Goal: Task Accomplishment & Management: Manage account settings

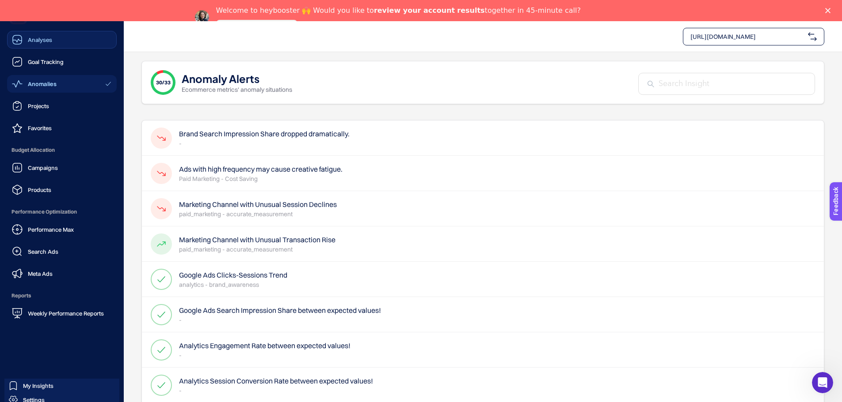
click at [39, 43] on span "Analyses" at bounding box center [40, 39] width 24 height 7
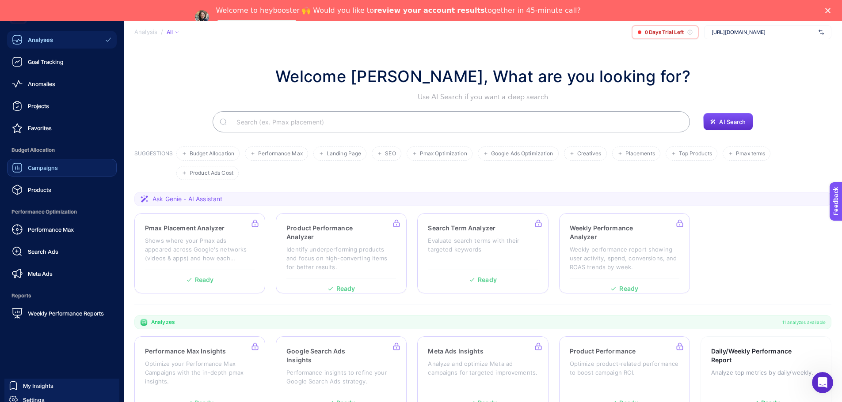
drag, startPoint x: 42, startPoint y: 171, endPoint x: 58, endPoint y: 164, distance: 17.8
click at [42, 171] on div "Campaigns" at bounding box center [35, 168] width 46 height 11
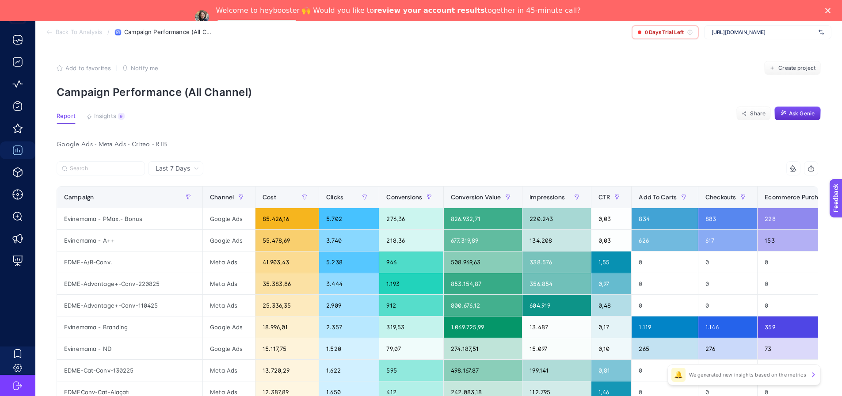
click at [763, 34] on span "[URL][DOMAIN_NAME]" at bounding box center [762, 32] width 103 height 7
click at [622, 87] on p "Campaign Performance (All Channel)" at bounding box center [439, 92] width 764 height 13
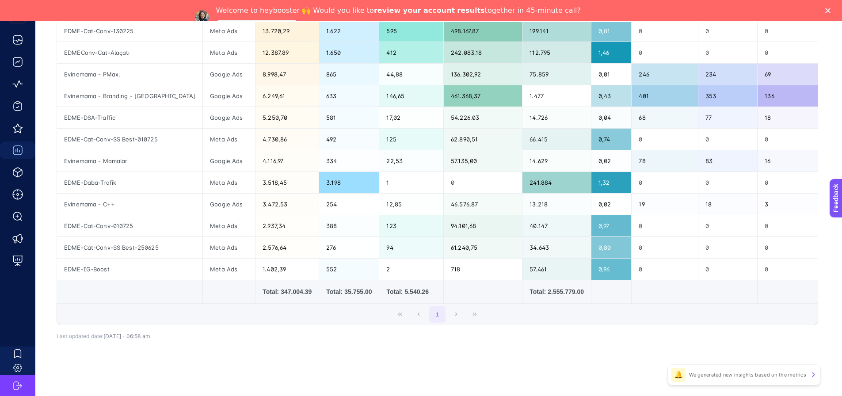
scroll to position [343, 0]
drag, startPoint x: 215, startPoint y: 304, endPoint x: 385, endPoint y: 304, distance: 170.5
click at [385, 304] on div "14 items selected Campaign Channel Cost Clicks Conversions Conversion Value Imp…" at bounding box center [437, 73] width 761 height 503
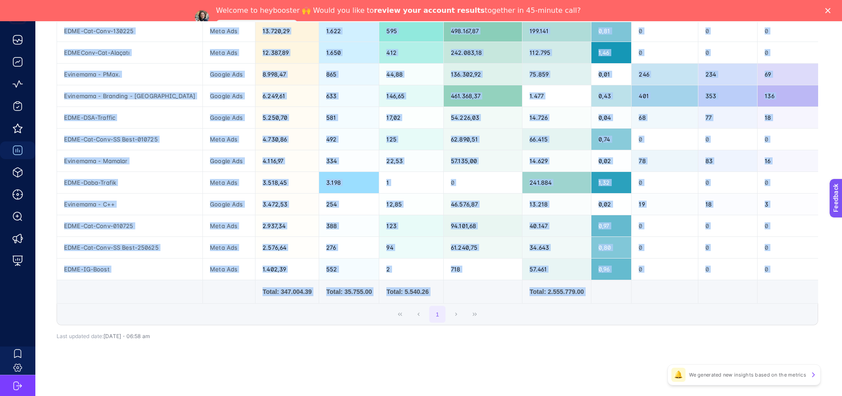
click at [328, 326] on div "14 items selected Campaign Channel Cost Clicks Conversions Conversion Value Imp…" at bounding box center [437, 87] width 761 height 503
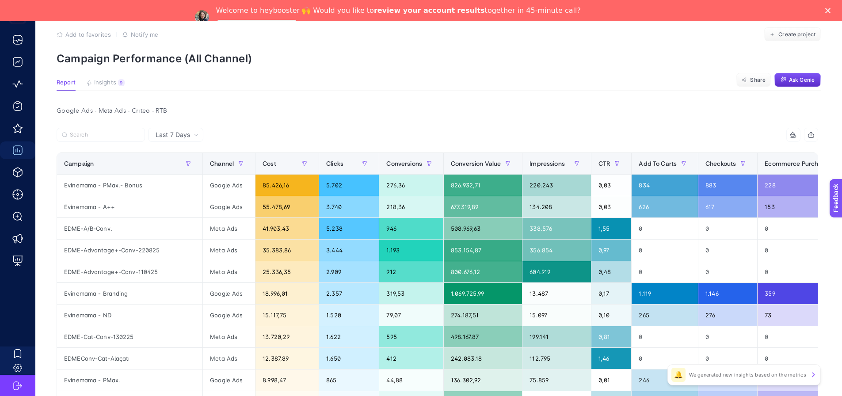
scroll to position [0, 0]
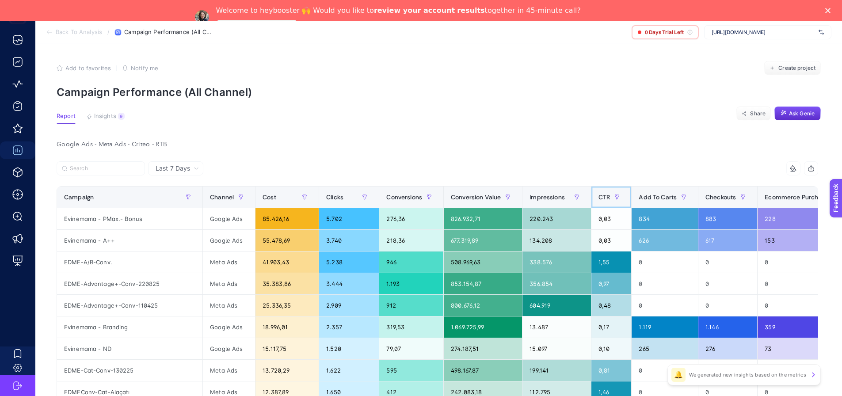
click at [598, 198] on span "CTR" at bounding box center [603, 197] width 11 height 7
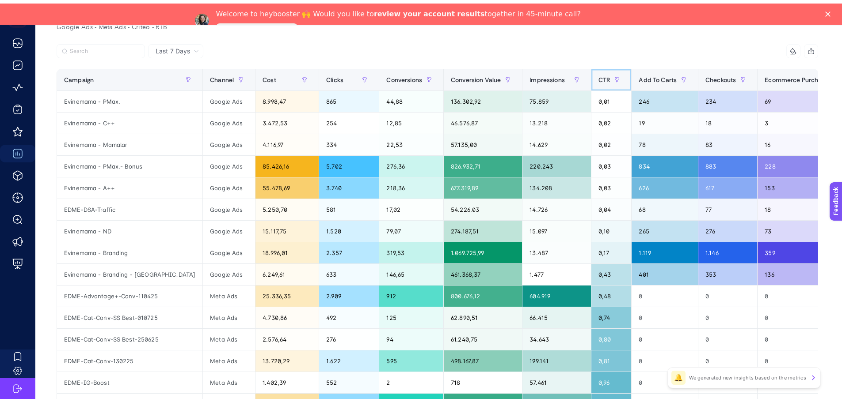
scroll to position [133, 0]
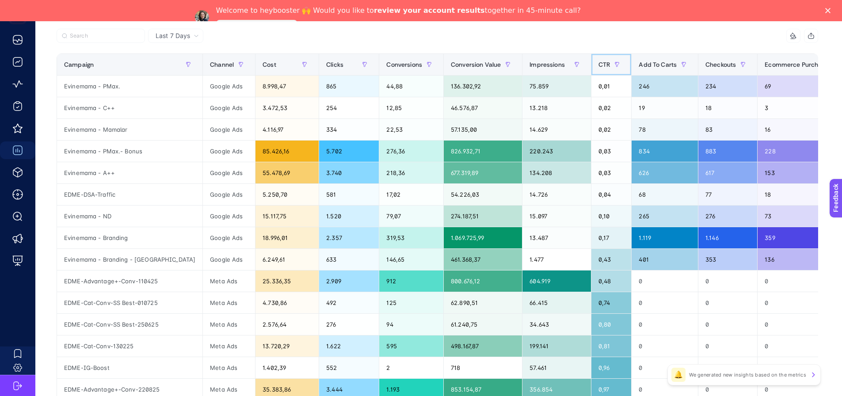
click at [598, 65] on span "CTR" at bounding box center [603, 64] width 11 height 7
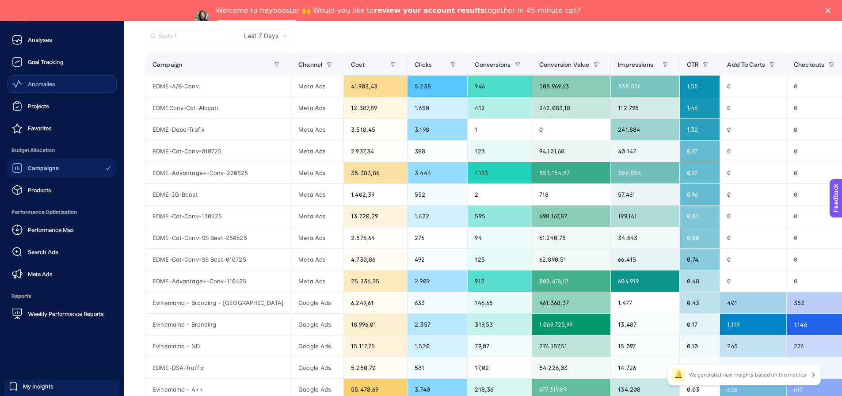
click at [44, 81] on span "Anomalies" at bounding box center [41, 83] width 27 height 7
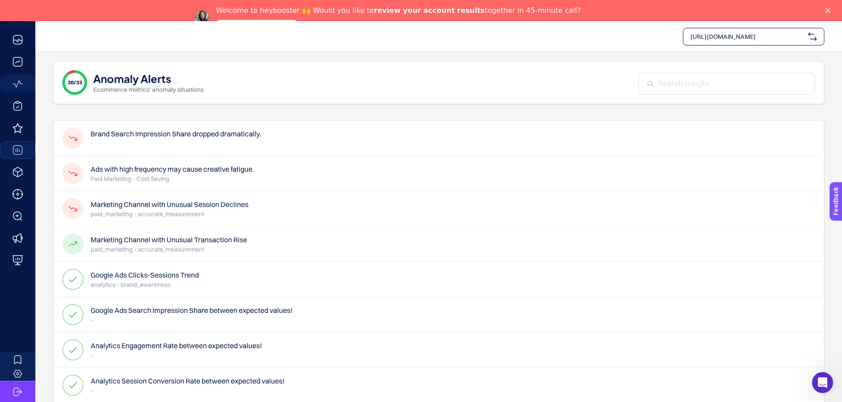
click at [188, 139] on h4 "Brand Search Impression Share dropped dramatically." at bounding box center [176, 134] width 171 height 11
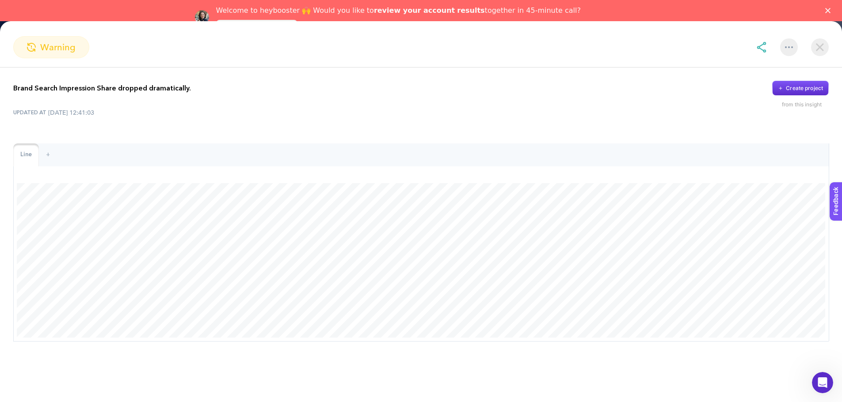
scroll to position [177, 0]
drag, startPoint x: 201, startPoint y: 84, endPoint x: 4, endPoint y: 83, distance: 196.2
click at [4, 83] on div "Brand Search Impression Share dropped dramatically. Create project from this in…" at bounding box center [421, 212] width 842 height 288
drag, startPoint x: 30, startPoint y: 163, endPoint x: 190, endPoint y: 159, distance: 160.0
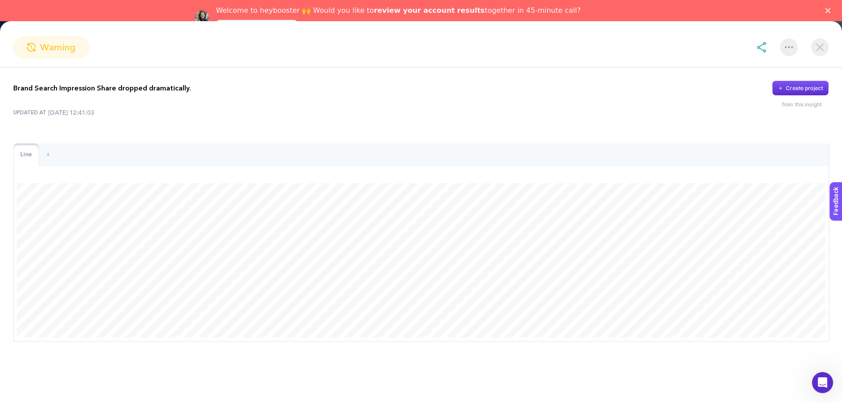
click at [177, 247] on div at bounding box center [88, 247] width 177 height 0
click at [253, 139] on div "Brand Search Impression Share dropped dramatically. Create project from this in…" at bounding box center [421, 212] width 842 height 288
click at [575, 107] on div "Brand Search Impression Share dropped dramatically. Create project from this in…" at bounding box center [420, 94] width 815 height 27
click at [820, 42] on img at bounding box center [820, 47] width 18 height 18
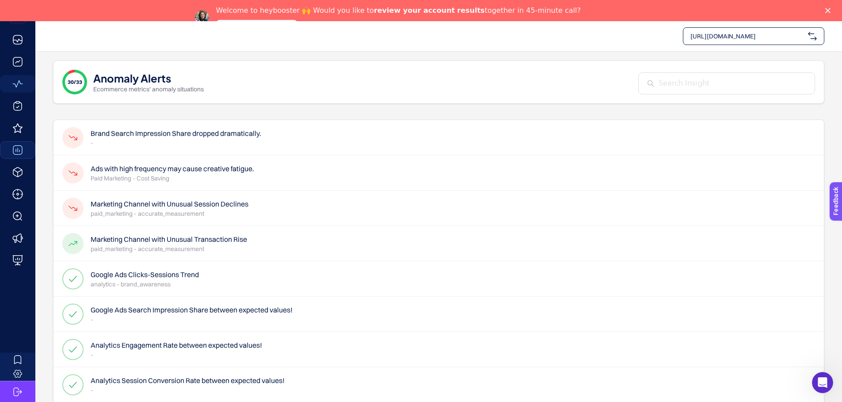
scroll to position [0, 0]
drag, startPoint x: 172, startPoint y: 75, endPoint x: 91, endPoint y: 81, distance: 80.7
click at [91, 81] on div "30/33 Anomaly Alerts Ecommerce metrics' anomaly situations" at bounding box center [132, 82] width 141 height 25
click at [86, 88] on div at bounding box center [86, 88] width 0 height 0
drag, startPoint x: 163, startPoint y: 145, endPoint x: 87, endPoint y: 145, distance: 76.0
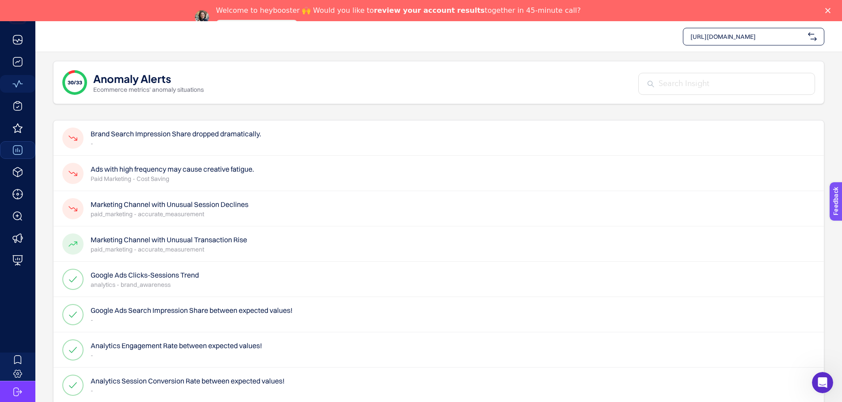
drag, startPoint x: 105, startPoint y: 82, endPoint x: 172, endPoint y: 78, distance: 67.3
click at [172, 78] on div "30/33 Anomaly Alerts Ecommerce metrics' anomaly situations" at bounding box center [132, 82] width 141 height 25
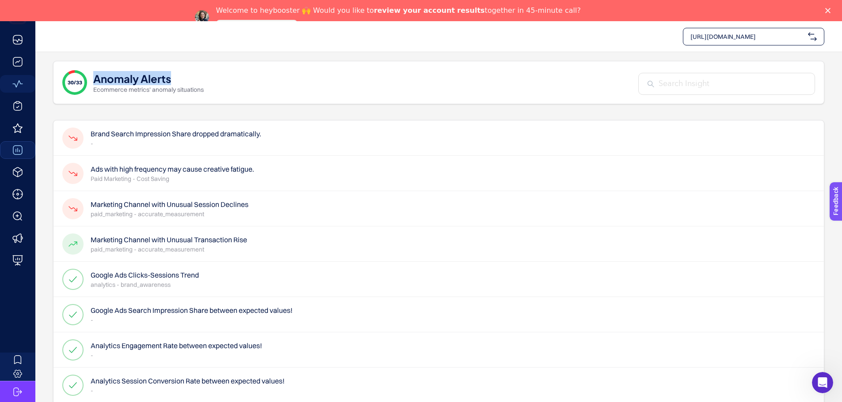
click at [167, 58] on div at bounding box center [167, 58] width 0 height 0
click at [237, 138] on h4 "Brand Search Impression Share dropped dramatically." at bounding box center [176, 134] width 171 height 11
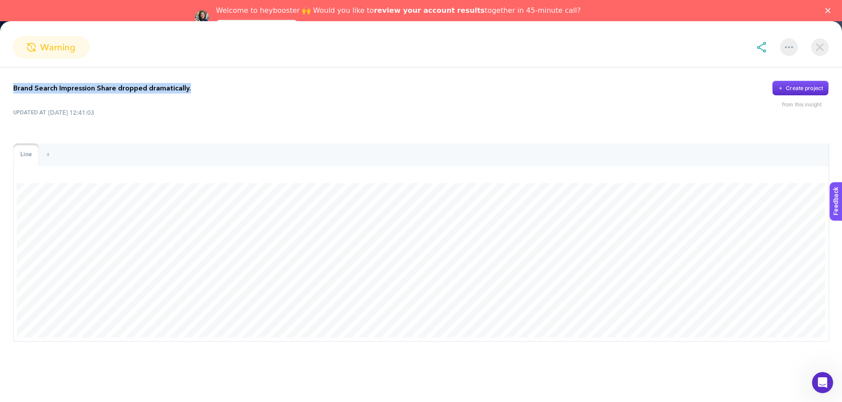
drag, startPoint x: 204, startPoint y: 91, endPoint x: 6, endPoint y: 87, distance: 197.5
click at [6, 87] on div "Brand Search Impression Share dropped dramatically. Create project from this in…" at bounding box center [421, 212] width 842 height 288
click at [0, 71] on div at bounding box center [0, 71] width 0 height 0
click at [820, 49] on img at bounding box center [820, 47] width 18 height 18
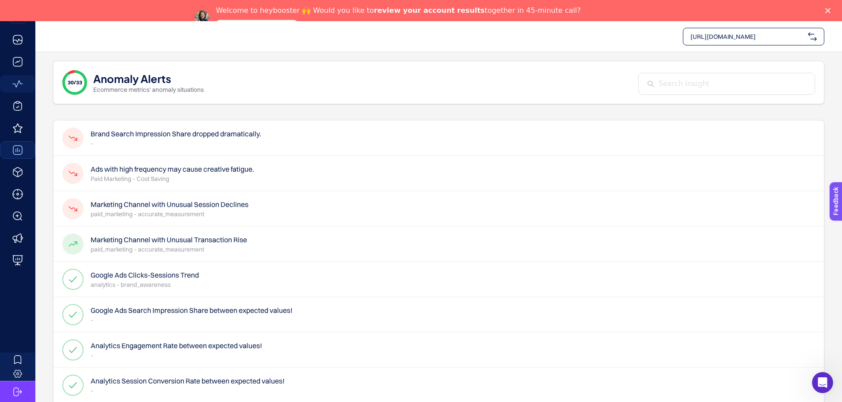
click at [127, 170] on h4 "Ads with high frequency may cause creative fatigue." at bounding box center [172, 169] width 163 height 11
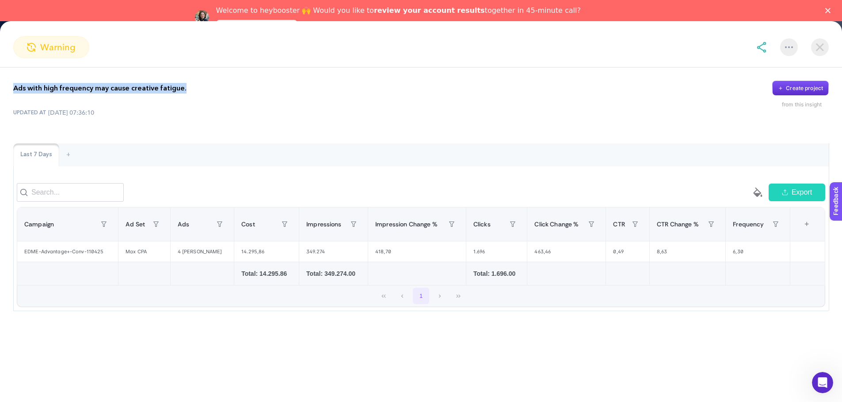
drag, startPoint x: 138, startPoint y: 84, endPoint x: 13, endPoint y: 82, distance: 125.1
click at [13, 82] on div "Ads with high frequency may cause creative fatigue. Create project from this in…" at bounding box center [421, 196] width 842 height 257
click at [7, 71] on div at bounding box center [7, 71] width 0 height 0
click at [346, 133] on div "Ads with high frequency may cause creative fatigue. Create project from this in…" at bounding box center [421, 196] width 842 height 257
drag, startPoint x: 747, startPoint y: 260, endPoint x: 724, endPoint y: 259, distance: 23.0
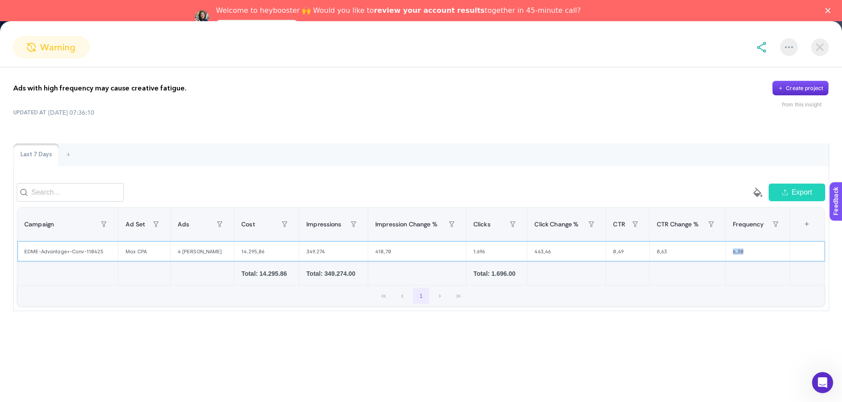
click at [725, 259] on div "6,30" at bounding box center [757, 252] width 64 height 20
click at [653, 296] on div "1" at bounding box center [420, 296] width 807 height 21
drag, startPoint x: 665, startPoint y: 258, endPoint x: 646, endPoint y: 260, distance: 19.0
click at [649, 260] on div "8,63" at bounding box center [687, 252] width 76 height 20
click at [457, 162] on div "Last 7 Days +" at bounding box center [420, 155] width 815 height 23
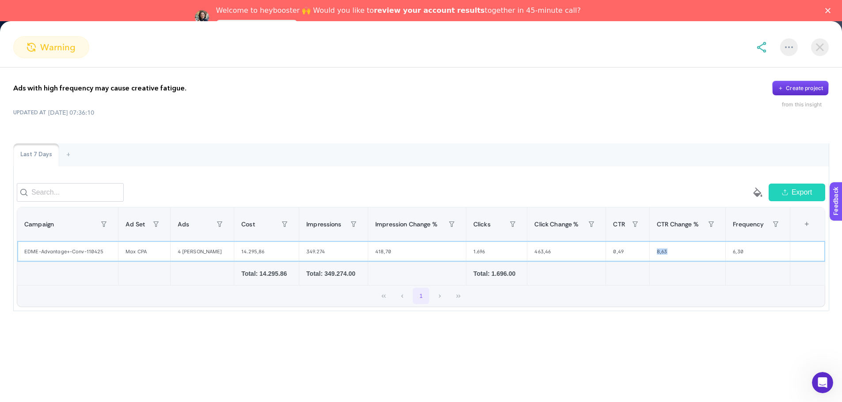
drag, startPoint x: 666, startPoint y: 255, endPoint x: 651, endPoint y: 253, distance: 15.2
click at [651, 253] on div "8,63" at bounding box center [687, 252] width 76 height 20
click at [727, 253] on div "6,30" at bounding box center [757, 252] width 64 height 20
click at [816, 50] on img at bounding box center [820, 47] width 18 height 18
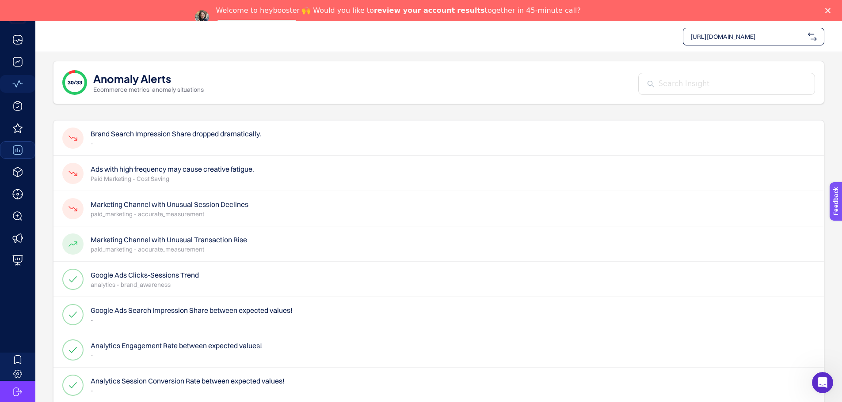
click at [240, 207] on h4 "Marketing Channel with Unusual Session Declines" at bounding box center [170, 204] width 158 height 11
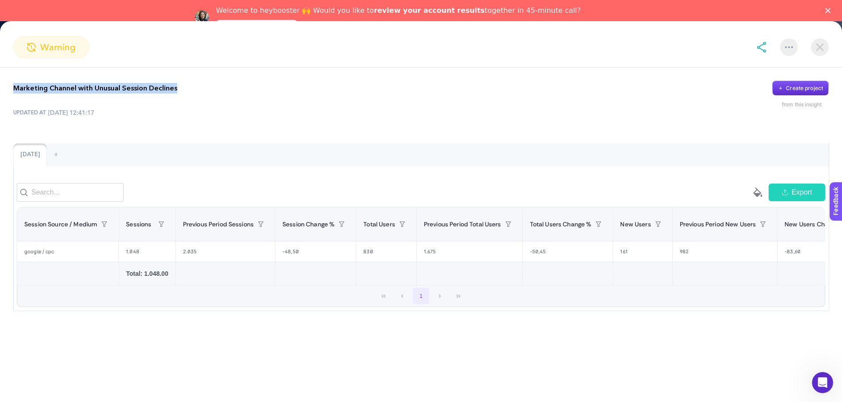
drag, startPoint x: 190, startPoint y: 82, endPoint x: 14, endPoint y: 87, distance: 175.9
click at [14, 87] on div "Marketing Channel with Unusual Session Declines Create project" at bounding box center [420, 88] width 815 height 15
click at [8, 71] on div at bounding box center [8, 71] width 0 height 0
click at [366, 164] on div "[DATE] +" at bounding box center [420, 155] width 815 height 23
drag, startPoint x: 58, startPoint y: 258, endPoint x: 19, endPoint y: 260, distance: 38.5
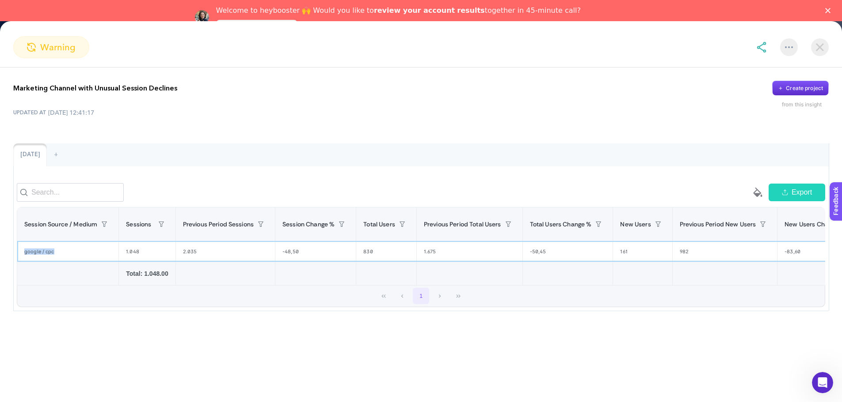
click at [19, 260] on div "google / cpc" at bounding box center [67, 252] width 101 height 20
drag, startPoint x: 306, startPoint y: 257, endPoint x: 279, endPoint y: 258, distance: 27.0
click at [279, 258] on div "-48,50" at bounding box center [315, 252] width 80 height 20
click at [821, 52] on img at bounding box center [820, 47] width 18 height 18
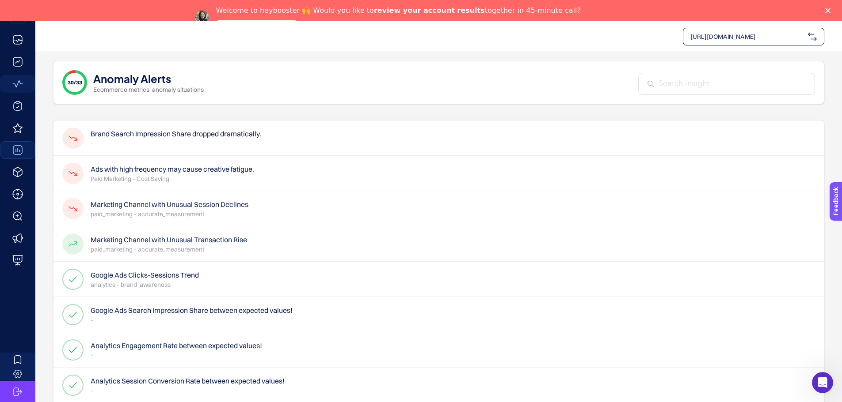
click at [184, 241] on h4 "Marketing Channel with Unusual Transaction Rise" at bounding box center [169, 240] width 156 height 11
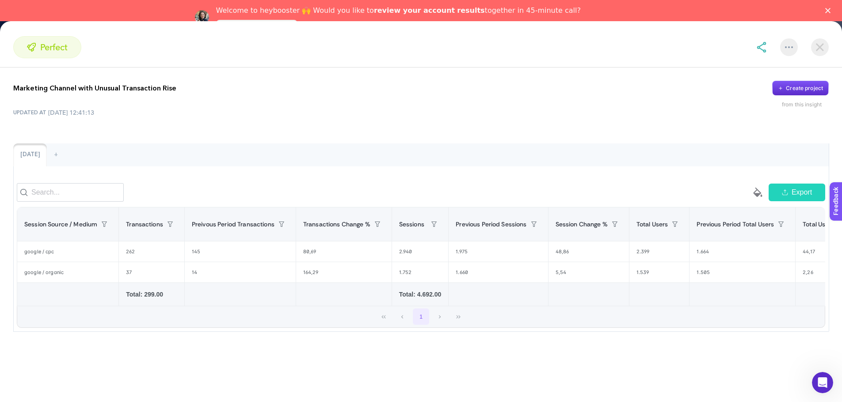
click at [820, 48] on img at bounding box center [820, 47] width 18 height 18
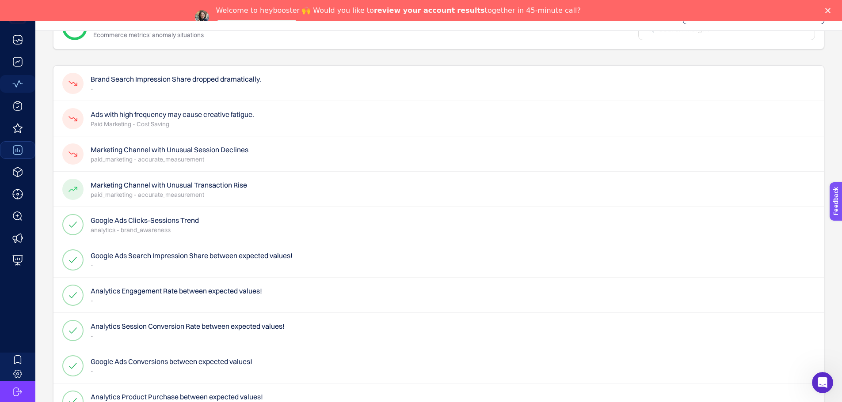
scroll to position [133, 0]
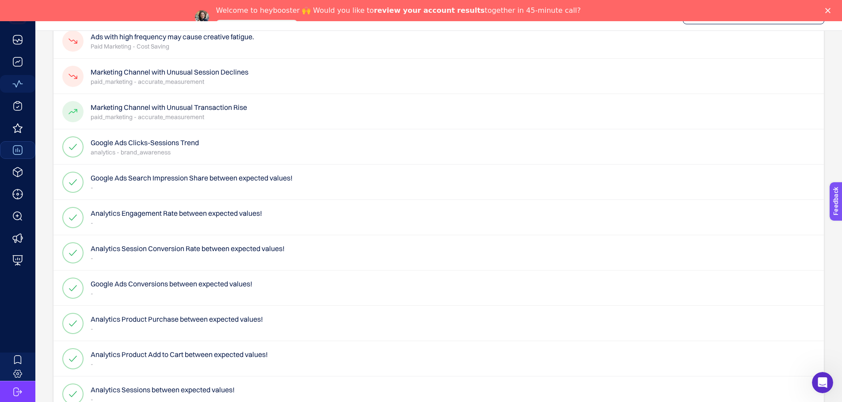
click at [187, 182] on h4 "Google Ads Search Impression Share between expected values!" at bounding box center [192, 178] width 202 height 11
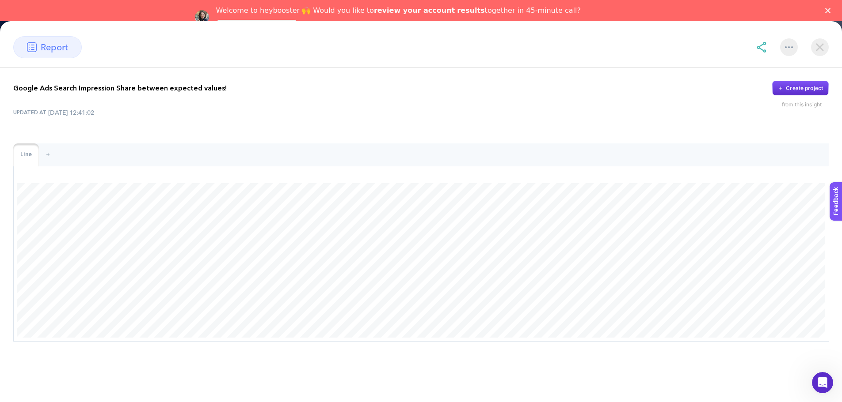
click at [814, 46] on img at bounding box center [820, 47] width 18 height 18
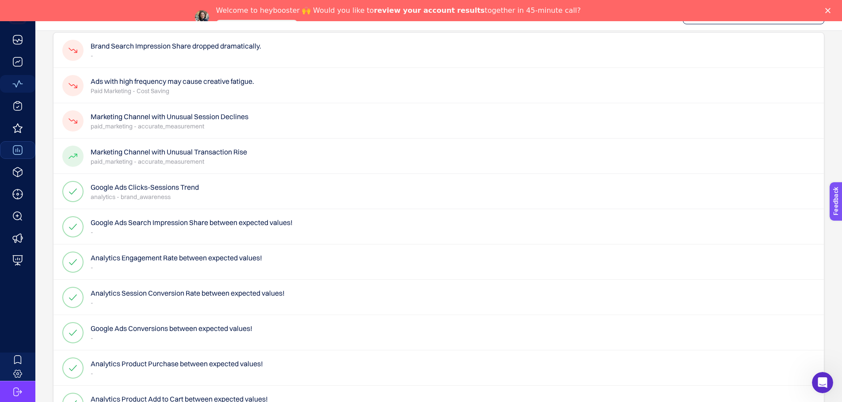
scroll to position [0, 0]
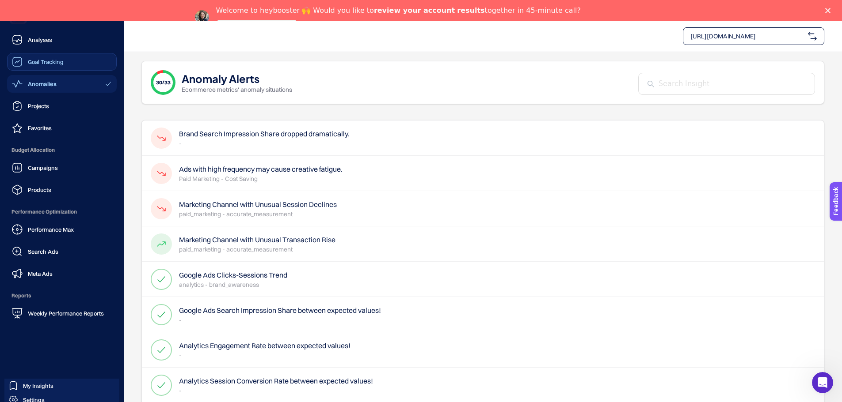
click at [48, 60] on span "Goal Tracking" at bounding box center [46, 61] width 36 height 7
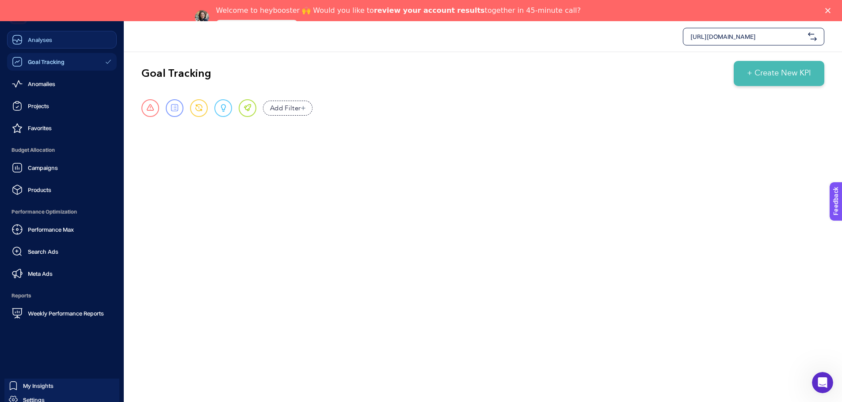
click at [36, 38] on span "Analyses" at bounding box center [40, 39] width 24 height 7
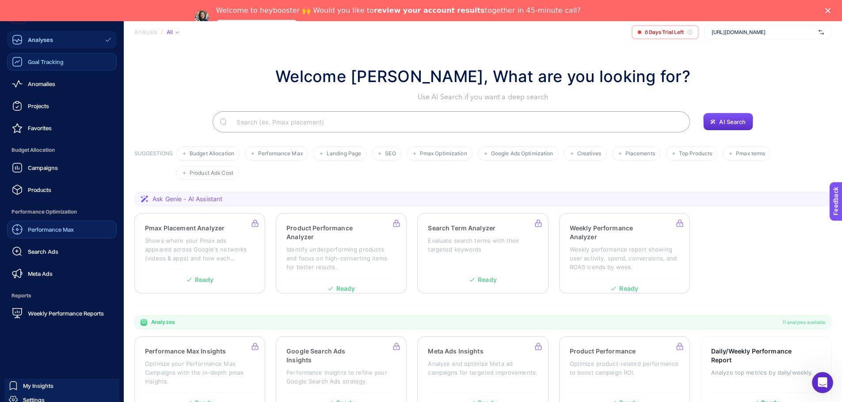
click at [51, 228] on span "Performance Max" at bounding box center [51, 229] width 46 height 7
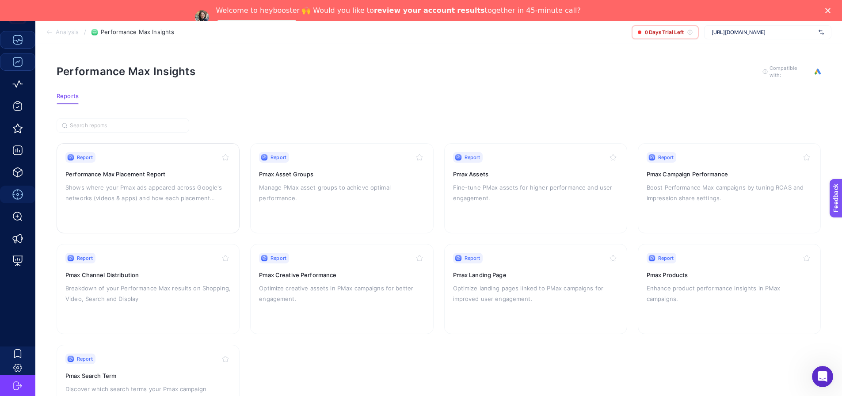
click at [152, 182] on p "Shows where your Pmax ads appeared across Google's networks (videos & apps) and…" at bounding box center [147, 192] width 165 height 21
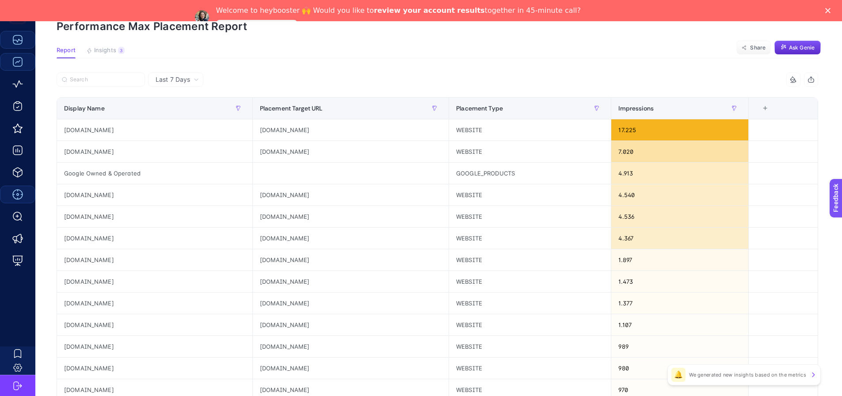
scroll to position [88, 0]
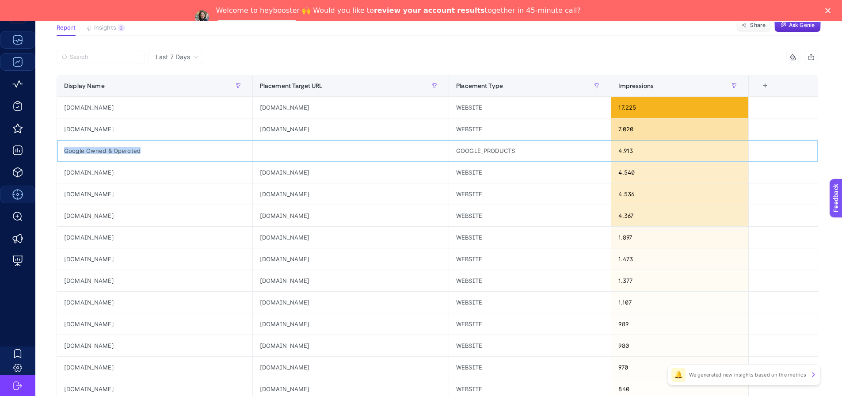
drag, startPoint x: 150, startPoint y: 152, endPoint x: 61, endPoint y: 148, distance: 89.4
click at [61, 148] on div "Google Owned & Operated" at bounding box center [154, 150] width 195 height 21
click at [55, 135] on div at bounding box center [55, 135] width 0 height 0
click at [50, 285] on div "Last 7 Days Impressions Display Name Placement Target URL Placement Type Impres…" at bounding box center [436, 339] width 775 height 578
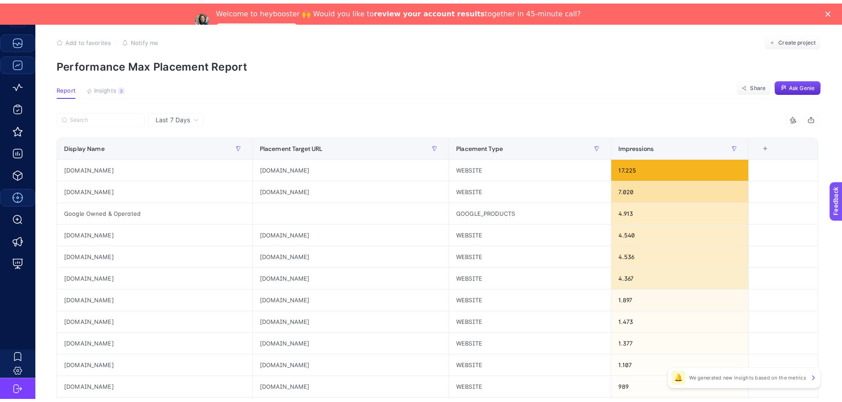
scroll to position [0, 0]
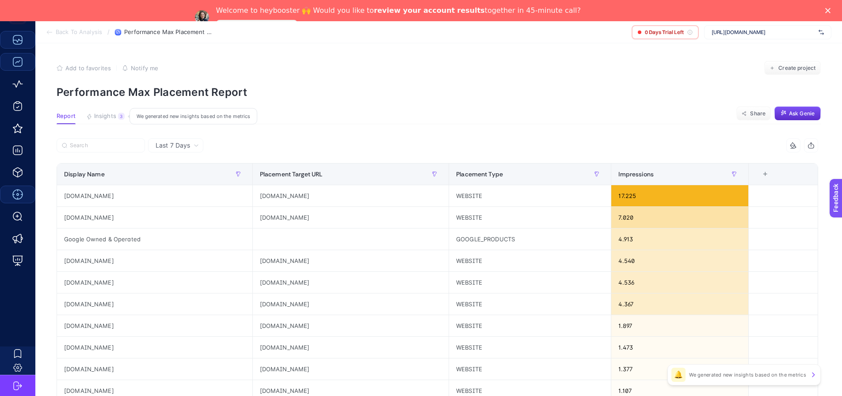
click at [109, 120] on span "Insights" at bounding box center [105, 116] width 22 height 7
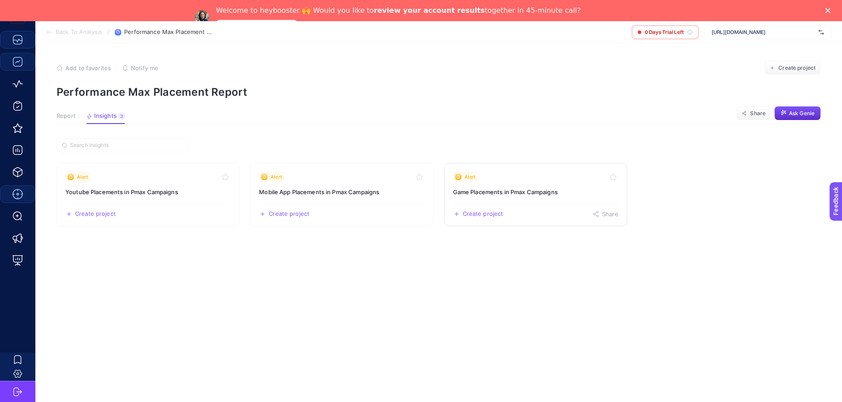
click at [515, 193] on h3 "Game Placements in Pmax Campaigns" at bounding box center [535, 192] width 165 height 9
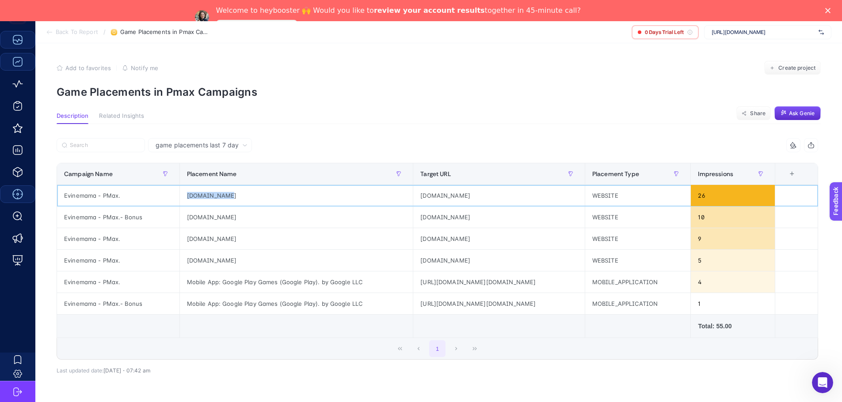
drag, startPoint x: 226, startPoint y: 197, endPoint x: 175, endPoint y: 198, distance: 50.8
click at [180, 198] on div "kikagame.com" at bounding box center [296, 195] width 233 height 21
drag, startPoint x: 234, startPoint y: 175, endPoint x: 250, endPoint y: 174, distance: 16.4
click at [250, 174] on div "Placement Name" at bounding box center [296, 174] width 219 height 14
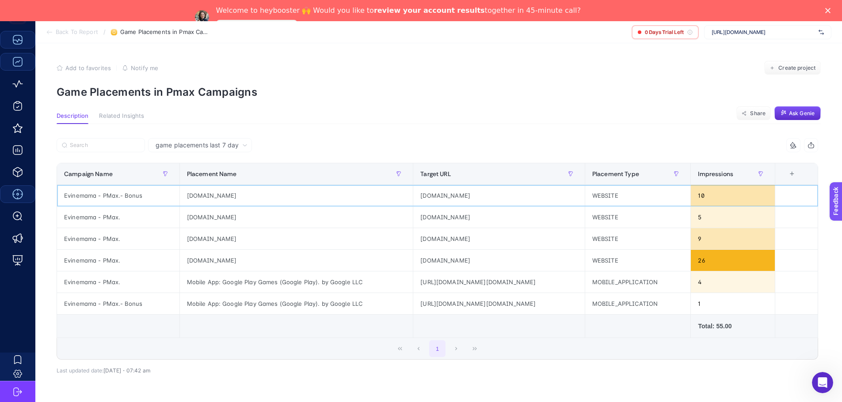
drag, startPoint x: 175, startPoint y: 195, endPoint x: 243, endPoint y: 195, distance: 68.5
click at [243, 195] on div "cookappsgames.com" at bounding box center [296, 195] width 233 height 21
click at [237, 180] on div at bounding box center [237, 180] width 0 height 0
click at [239, 335] on td at bounding box center [296, 326] width 234 height 23
click at [445, 113] on section "Description Related Insights Share Ask Genie" at bounding box center [439, 118] width 764 height 11
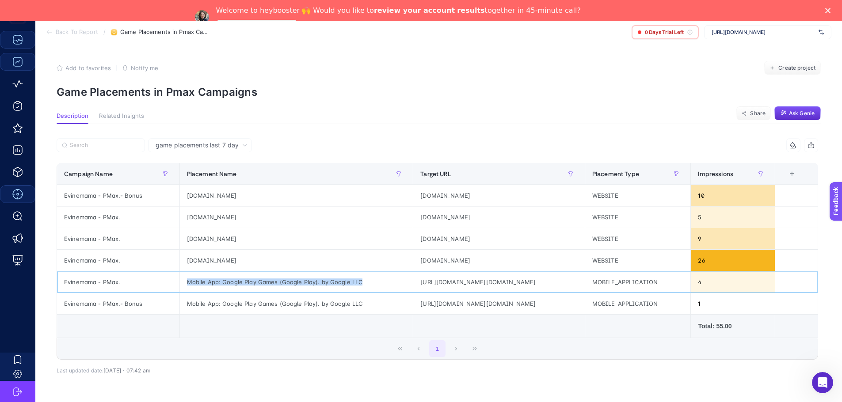
drag, startPoint x: 354, startPoint y: 281, endPoint x: 176, endPoint y: 283, distance: 178.5
click at [180, 283] on div "Mobile App: Google Play Games (Google Play). by Google LLC" at bounding box center [296, 282] width 233 height 21
click at [203, 338] on td at bounding box center [296, 326] width 234 height 23
click at [127, 116] on span "Related Insights" at bounding box center [121, 116] width 45 height 7
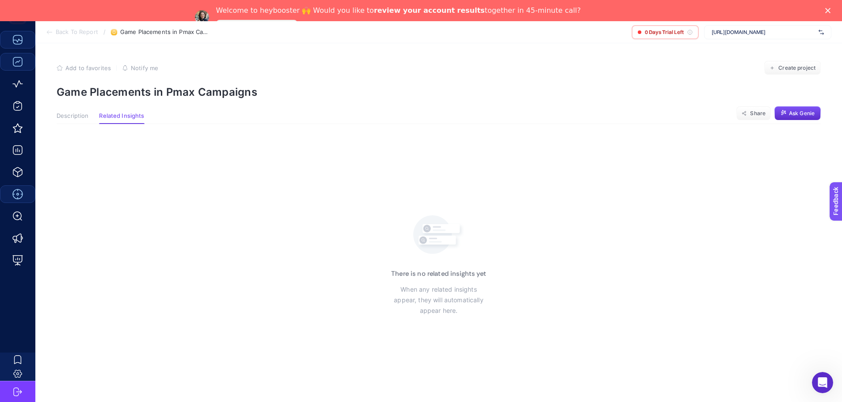
click at [88, 111] on article "Add to favorites false Notify me Create project Game Placements in Pmax Campaig…" at bounding box center [438, 233] width 806 height 380
click at [82, 113] on span "Description" at bounding box center [73, 116] width 32 height 7
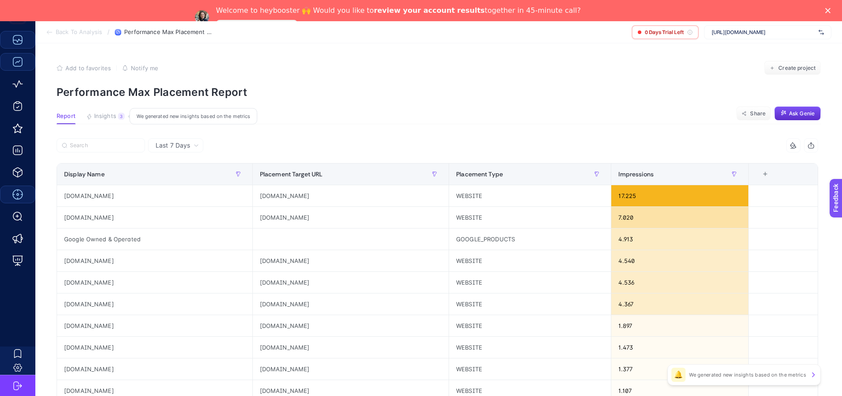
click at [113, 114] on span "Insights" at bounding box center [105, 116] width 22 height 7
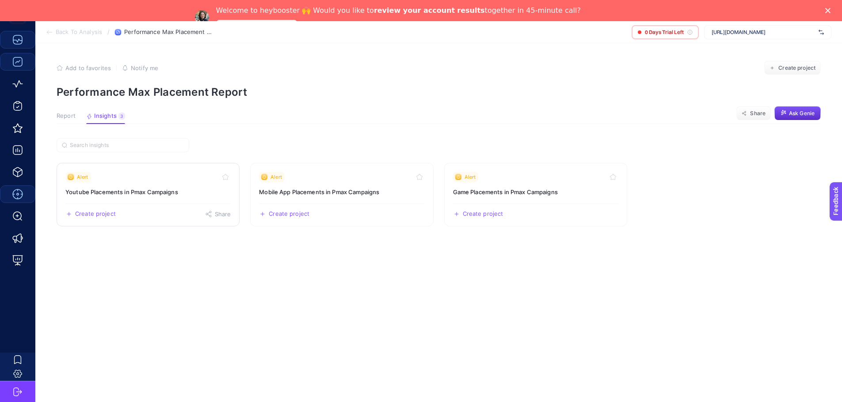
click at [168, 190] on h3 "Youtube Placements in Pmax Campaigns" at bounding box center [147, 192] width 165 height 9
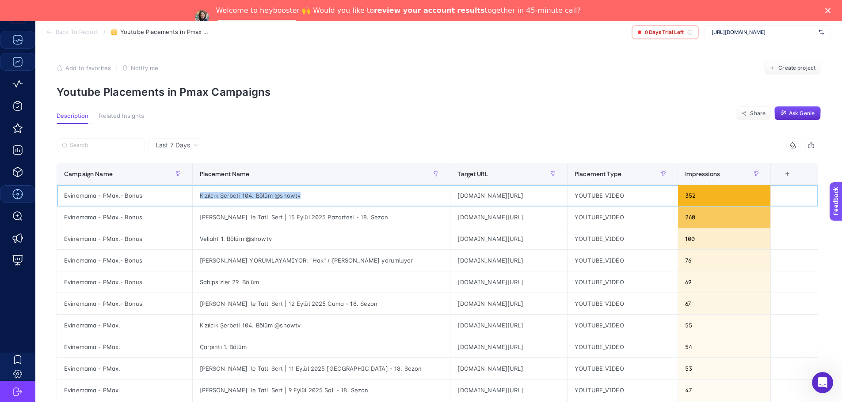
drag, startPoint x: 188, startPoint y: 195, endPoint x: 297, endPoint y: 194, distance: 109.1
click at [297, 194] on div "Kızılcık Şerbeti 104. Bölüm @showtv" at bounding box center [322, 195] width 258 height 21
click at [347, 114] on section "Description Related Insights Share Ask Genie" at bounding box center [439, 118] width 764 height 11
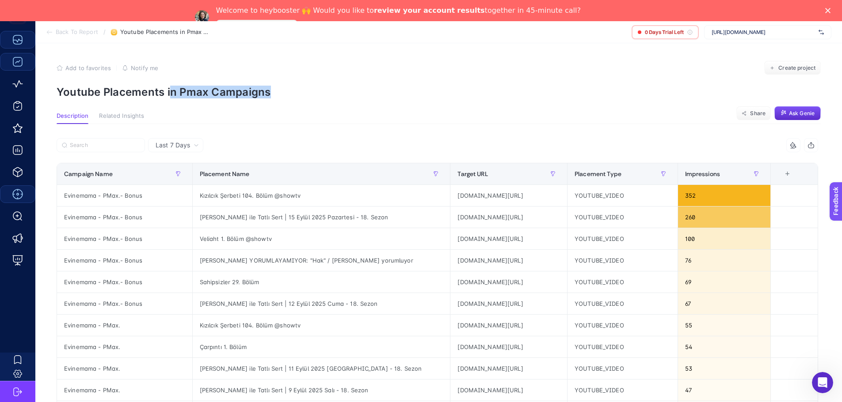
drag, startPoint x: 197, startPoint y: 90, endPoint x: 168, endPoint y: 86, distance: 29.0
click at [168, 86] on article "Add to favorites false Notify me Create project Youtube Placements in Pmax Camp…" at bounding box center [438, 392] width 806 height 698
click at [400, 72] on div "Add to favorites false Notify me Create project" at bounding box center [439, 68] width 764 height 14
drag, startPoint x: 542, startPoint y: 195, endPoint x: 438, endPoint y: 200, distance: 104.0
click at [450, 200] on div "youtube.com/video/ppzQodwU50w" at bounding box center [508, 195] width 117 height 21
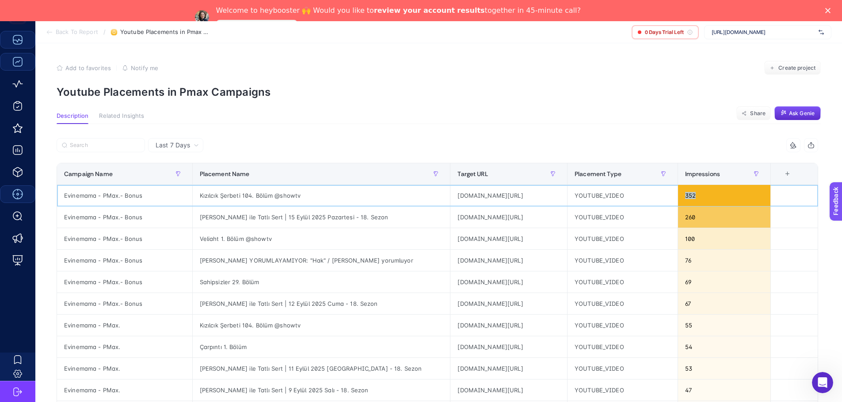
drag, startPoint x: 715, startPoint y: 196, endPoint x: 698, endPoint y: 194, distance: 17.3
click at [698, 194] on div "352" at bounding box center [724, 195] width 93 height 21
drag, startPoint x: 196, startPoint y: 220, endPoint x: 326, endPoint y: 221, distance: 129.9
click at [326, 221] on div "Müge Anlı ile Tatlı Sert | 15 Eylül 2025 Pazartesi - 18. Sezon" at bounding box center [322, 217] width 258 height 21
drag, startPoint x: 192, startPoint y: 239, endPoint x: 260, endPoint y: 242, distance: 67.7
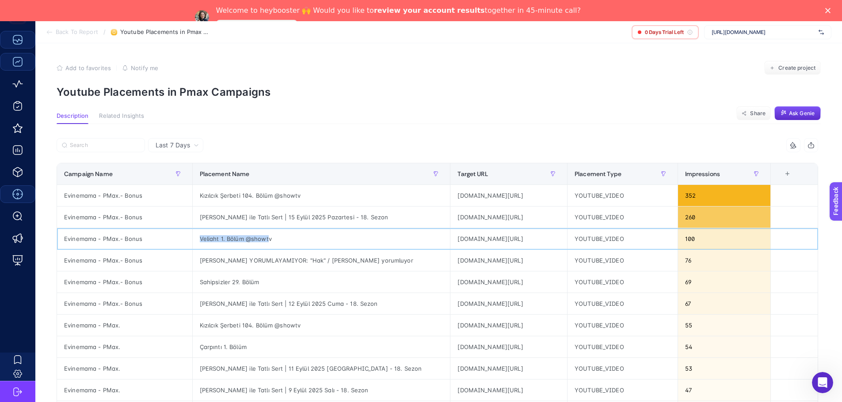
click at [260, 242] on div "Veliaht 1. Bölüm @showtv" at bounding box center [322, 238] width 258 height 21
drag, startPoint x: 195, startPoint y: 259, endPoint x: 286, endPoint y: 261, distance: 91.0
click at [286, 261] on div "Fatih Altaylı YORUMLAYAMIYOR: "Hak" / Zeki Demirkubuz yorumluyor" at bounding box center [322, 260] width 258 height 21
drag, startPoint x: 195, startPoint y: 283, endPoint x: 254, endPoint y: 281, distance: 58.4
click at [254, 281] on div "Sahipsizler 29. Bölüm" at bounding box center [322, 282] width 258 height 21
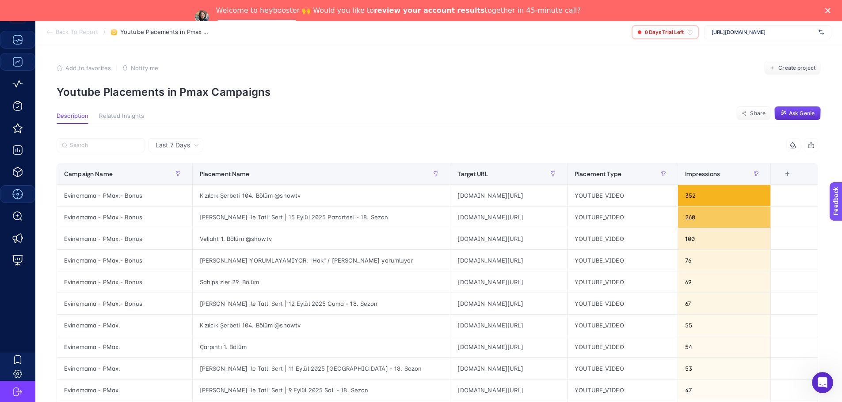
click at [269, 158] on div at bounding box center [247, 147] width 381 height 19
drag, startPoint x: 250, startPoint y: 170, endPoint x: 286, endPoint y: 129, distance: 54.8
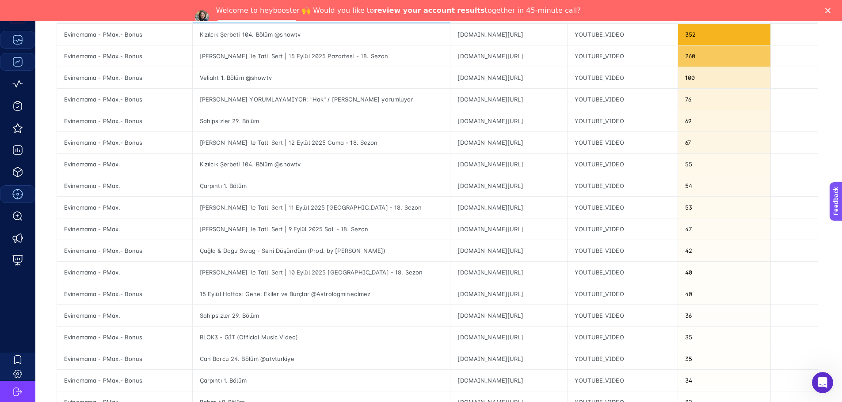
scroll to position [177, 0]
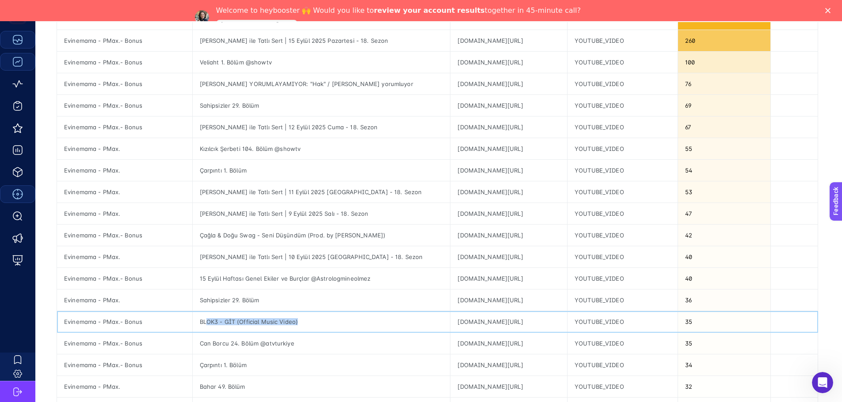
drag, startPoint x: 302, startPoint y: 323, endPoint x: 199, endPoint y: 323, distance: 102.9
click at [199, 323] on div "BLOK3 - GİT (Official Music Video)" at bounding box center [322, 321] width 258 height 21
drag, startPoint x: 291, startPoint y: 342, endPoint x: 195, endPoint y: 347, distance: 96.0
click at [195, 347] on div "Can Borcu 24. Bölüm @atvturkiye" at bounding box center [322, 343] width 258 height 21
drag, startPoint x: 246, startPoint y: 370, endPoint x: 178, endPoint y: 369, distance: 68.0
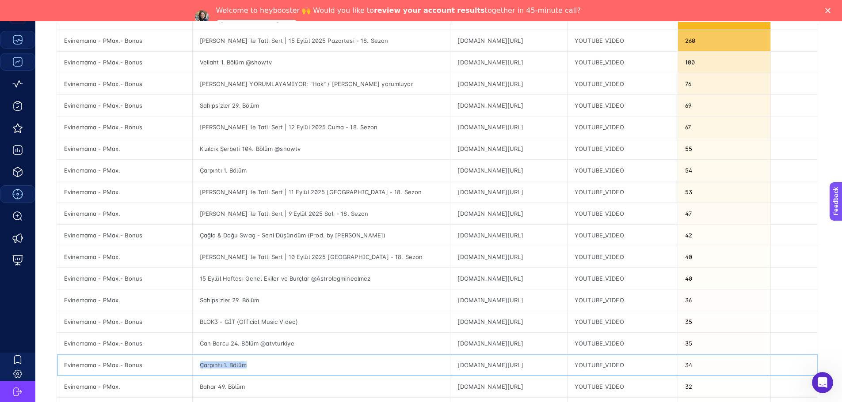
click at [178, 369] on tr "Evinemama - PMax.- Bonus Çarpıntı 1. Bölüm youtube.com/video/D6qVruLNcTc YOUTUB…" at bounding box center [437, 366] width 761 height 22
drag, startPoint x: 258, startPoint y: 389, endPoint x: 193, endPoint y: 389, distance: 64.9
click at [180, 388] on tr "Evinemama - PMax. Bahar 49. Bölüm youtube.com/video/BA4VXhvrpcI YOUTUBE_VIDEO 32" at bounding box center [437, 387] width 761 height 22
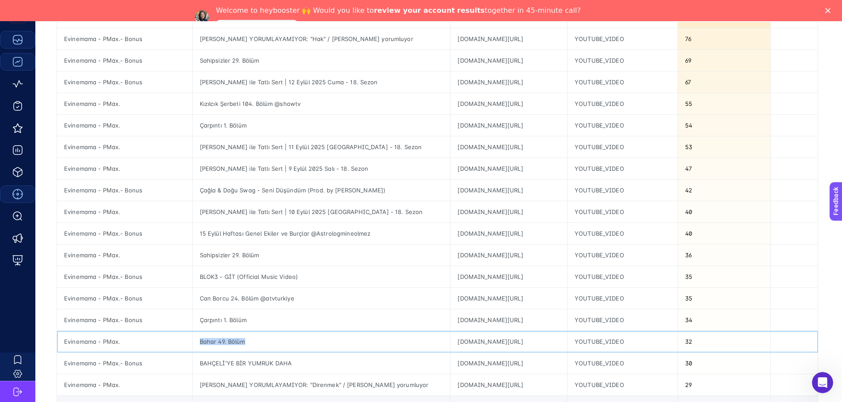
scroll to position [265, 0]
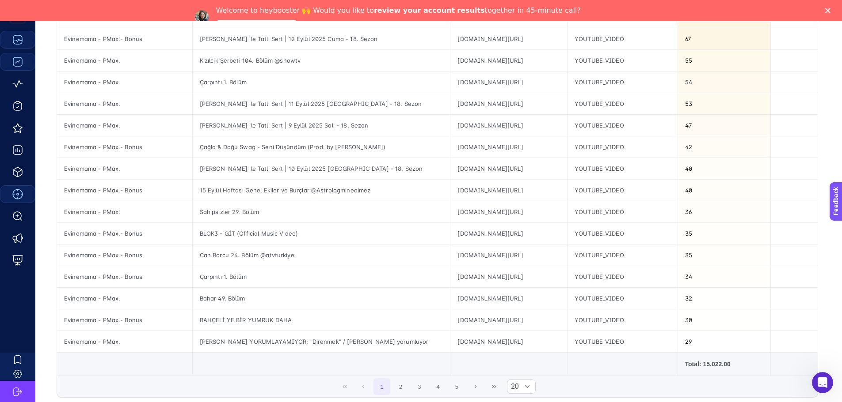
click at [266, 371] on td at bounding box center [321, 364] width 258 height 23
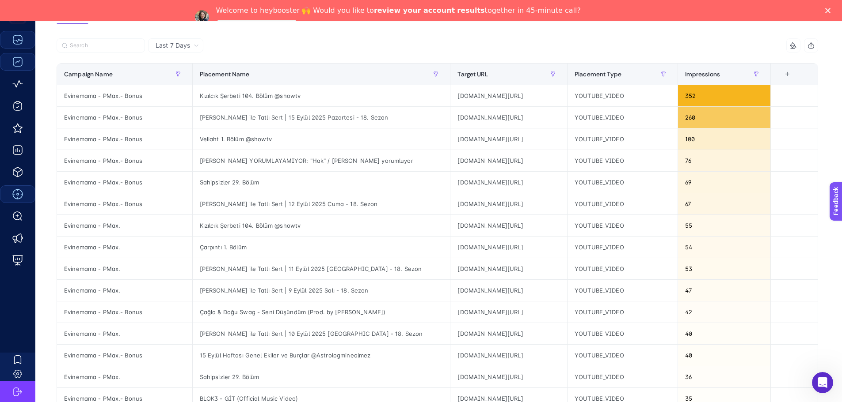
scroll to position [88, 0]
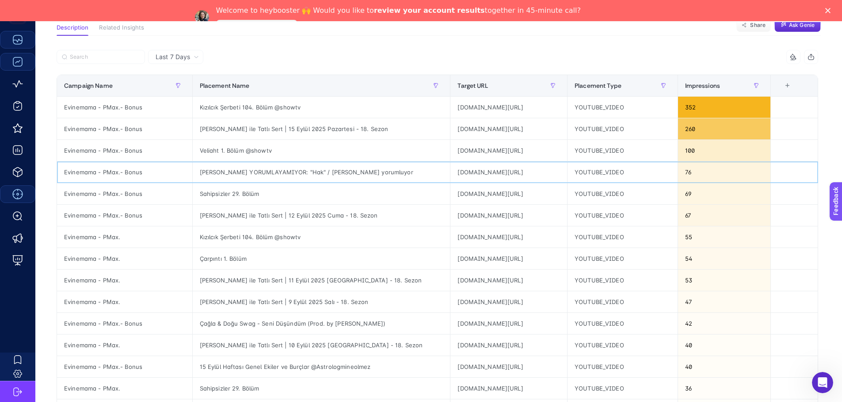
drag, startPoint x: 205, startPoint y: 172, endPoint x: 403, endPoint y: 171, distance: 198.4
click at [403, 171] on div "Fatih Altaylı YORUMLAYAMIYOR: "Hak" / Zeki Demirkubuz yorumluyor" at bounding box center [322, 172] width 258 height 21
click at [360, 65] on div at bounding box center [247, 59] width 381 height 19
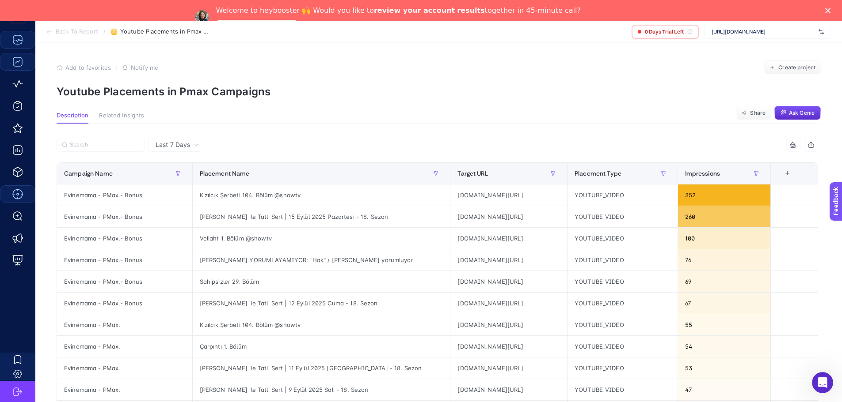
scroll to position [0, 0]
click at [121, 117] on span "Related Insights" at bounding box center [121, 116] width 45 height 7
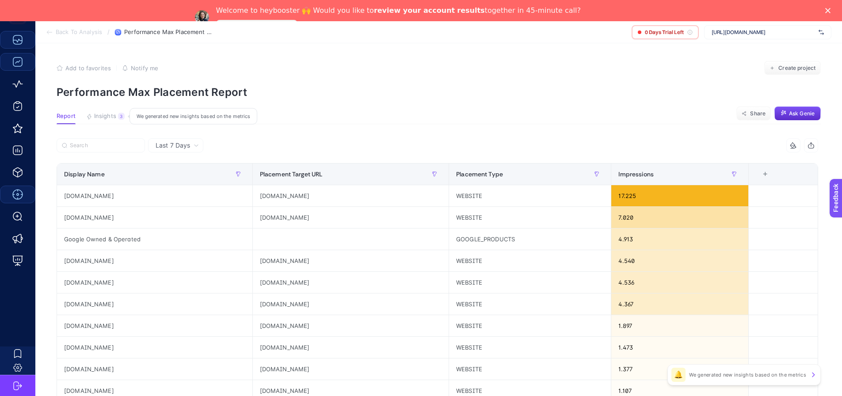
click at [107, 115] on span "Insights" at bounding box center [105, 116] width 22 height 7
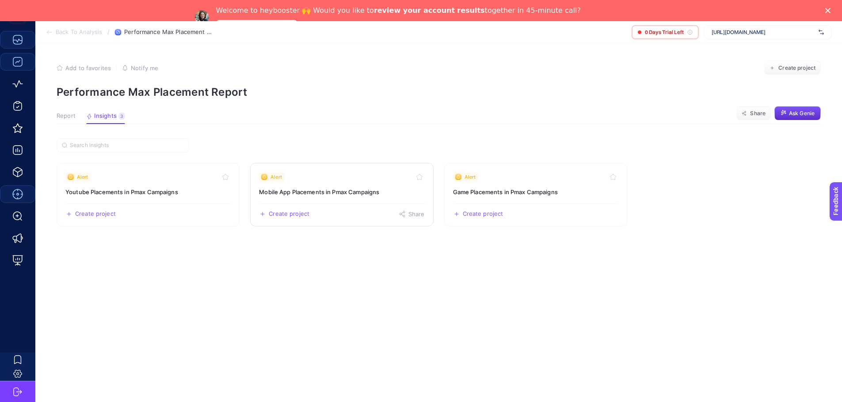
click at [333, 192] on h3 "Mobile App Placements in Pmax Campaigns" at bounding box center [341, 192] width 165 height 9
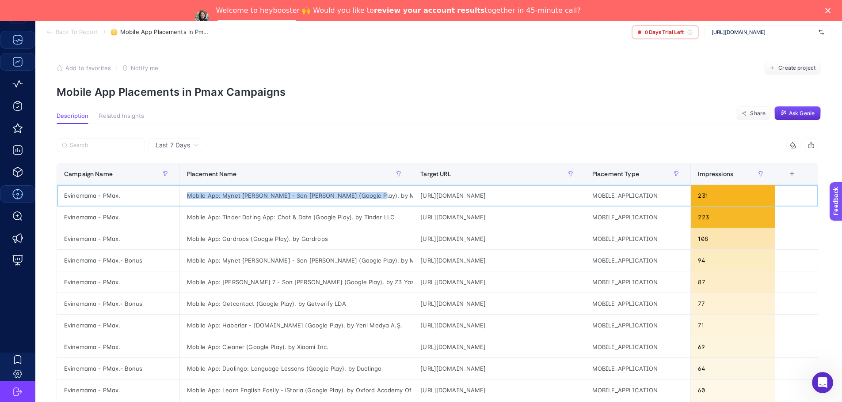
drag, startPoint x: 179, startPoint y: 194, endPoint x: 357, endPoint y: 198, distance: 178.5
click at [357, 198] on div "Mobile App: Mynet Haber - Son Dakika Haber (Google Play). by Mynet" at bounding box center [296, 195] width 233 height 21
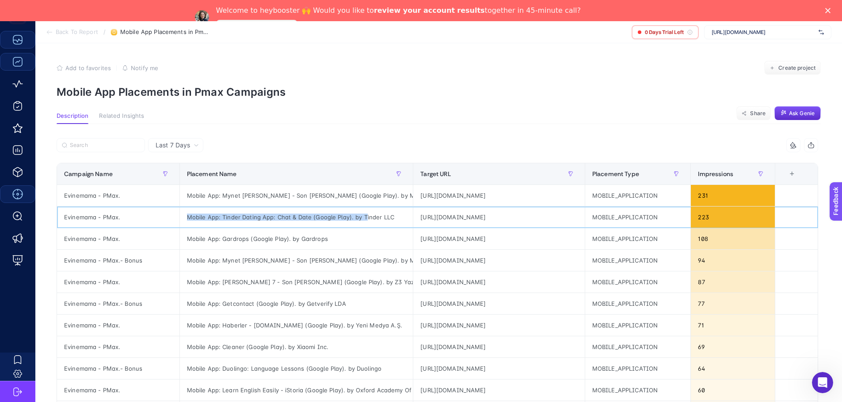
drag, startPoint x: 175, startPoint y: 217, endPoint x: 355, endPoint y: 214, distance: 179.8
click at [355, 214] on div "Mobile App: Tinder Dating App: Chat & Date (Google Play). by Tinder LLC" at bounding box center [296, 217] width 233 height 21
drag, startPoint x: 216, startPoint y: 239, endPoint x: 315, endPoint y: 249, distance: 99.0
click at [359, 248] on div "Mobile App: Gardrops (Google Play). by Gardrops" at bounding box center [296, 238] width 233 height 21
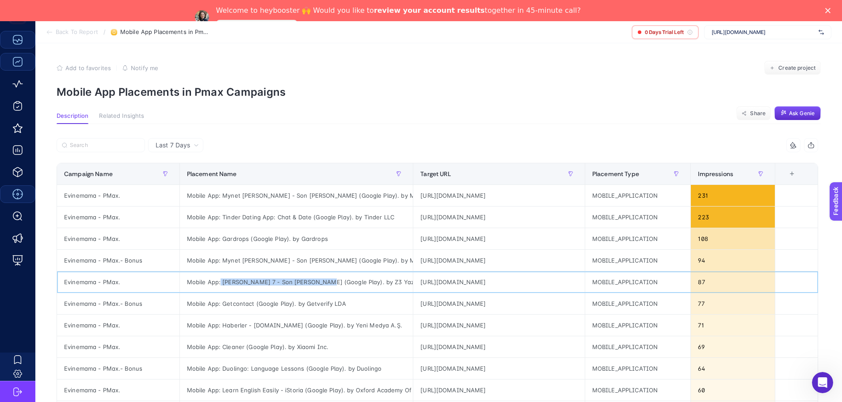
drag, startPoint x: 246, startPoint y: 282, endPoint x: 266, endPoint y: 290, distance: 21.7
click at [311, 282] on div "Mobile App: Haber 7 - Son Dakika Haberler (Google Play). by Z3 Yazılım ve Tekno…" at bounding box center [296, 282] width 233 height 21
click at [335, 311] on div "Mobile App: Getcontact (Google Play). by Getverify LDA" at bounding box center [296, 303] width 233 height 21
drag, startPoint x: 214, startPoint y: 326, endPoint x: 322, endPoint y: 327, distance: 107.8
click at [324, 325] on div "Mobile App: Haberler - Haberler.com (Google Play). by Yeni Medya A.Ş." at bounding box center [296, 325] width 233 height 21
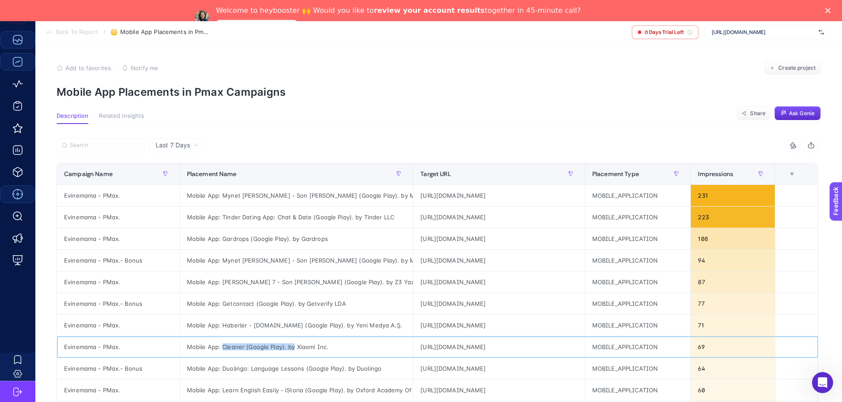
drag, startPoint x: 213, startPoint y: 341, endPoint x: 285, endPoint y: 339, distance: 71.6
click at [285, 339] on div "Mobile App: Cleaner (Google Play). by Xiaomi Inc." at bounding box center [296, 347] width 233 height 21
drag, startPoint x: 322, startPoint y: 346, endPoint x: 179, endPoint y: 342, distance: 142.3
click at [180, 342] on div "Mobile App: Cleaner (Google Play). by Xiaomi Inc." at bounding box center [296, 347] width 233 height 21
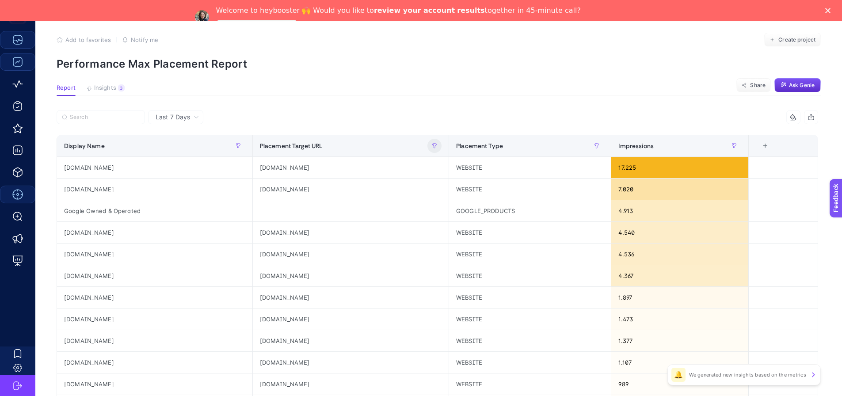
scroll to position [44, 0]
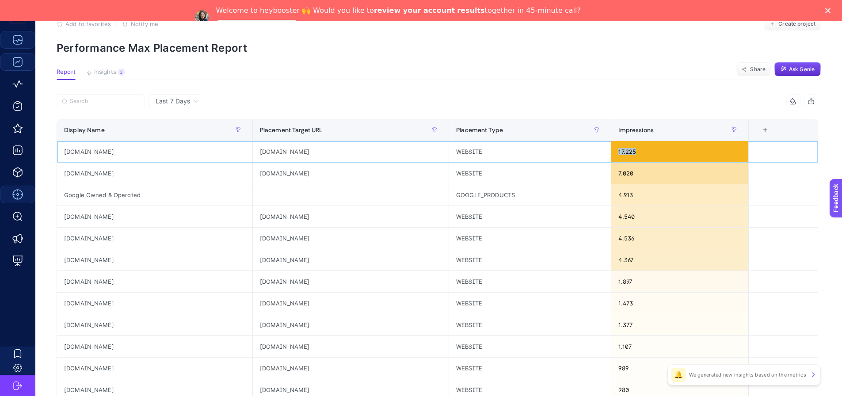
drag, startPoint x: 630, startPoint y: 150, endPoint x: 621, endPoint y: 151, distance: 9.3
click at [621, 151] on div "17.225" at bounding box center [679, 151] width 137 height 21
drag, startPoint x: 120, startPoint y: 152, endPoint x: 69, endPoint y: 148, distance: 51.4
click at [69, 148] on div "sozcu.com.tr" at bounding box center [154, 151] width 195 height 21
click at [586, 48] on p "Performance Max Placement Report" at bounding box center [439, 48] width 764 height 13
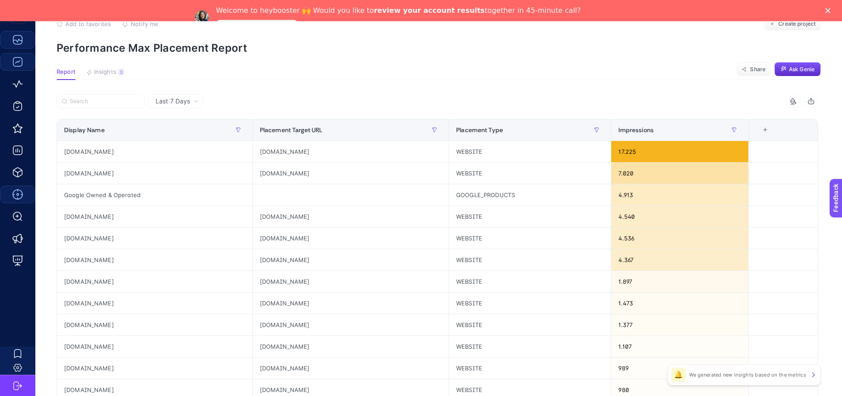
click at [768, 133] on div "+" at bounding box center [764, 129] width 17 height 7
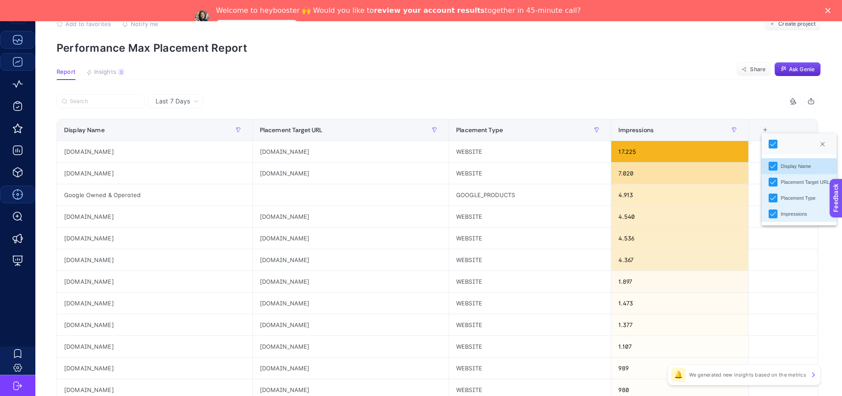
scroll to position [6, 45]
click at [778, 235] on td at bounding box center [782, 239] width 69 height 22
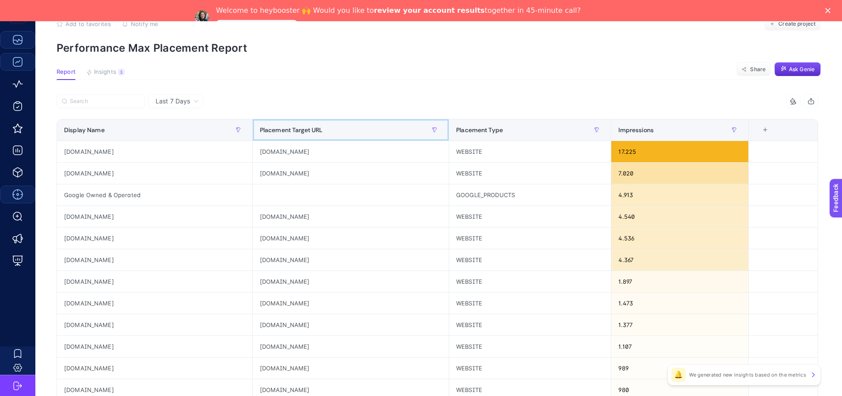
drag, startPoint x: 319, startPoint y: 129, endPoint x: 332, endPoint y: 112, distance: 22.0
click at [312, 114] on div "Impressions Display Name Placement Target URL Placement Type Impressions 4 item…" at bounding box center [437, 356] width 761 height 525
drag, startPoint x: 335, startPoint y: 131, endPoint x: 287, endPoint y: 97, distance: 58.6
click at [287, 97] on div "Impressions Display Name Placement Target URL Placement Type Impressions 4 item…" at bounding box center [437, 356] width 761 height 525
drag, startPoint x: 254, startPoint y: 128, endPoint x: 289, endPoint y: 129, distance: 35.4
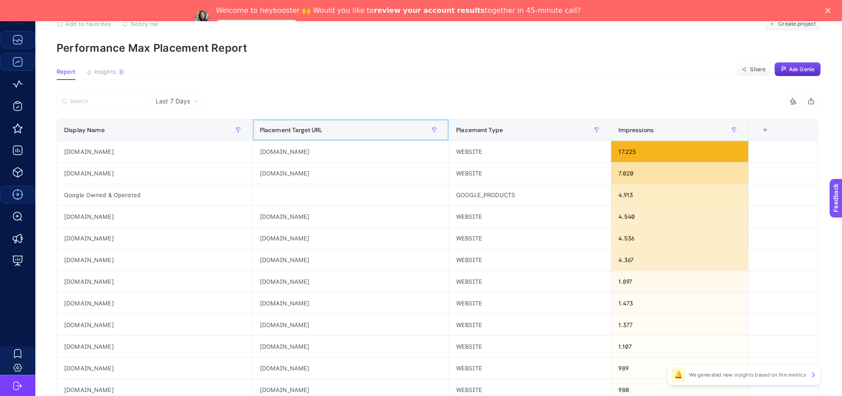
click at [289, 129] on th "Placement Target URL" at bounding box center [350, 130] width 196 height 22
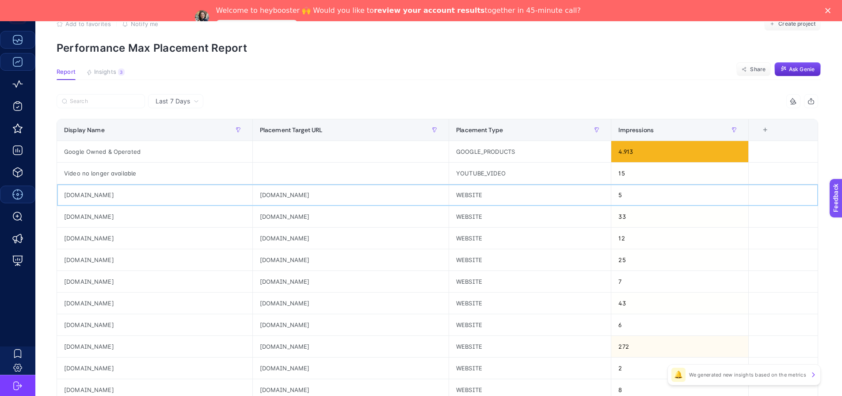
drag, startPoint x: 312, startPoint y: 196, endPoint x: 259, endPoint y: 194, distance: 53.5
click at [258, 194] on div "247solitaire.com" at bounding box center [351, 194] width 196 height 21
click at [312, 81] on article "Add to favorites false Notify me Create project Performance Max Placement Repor…" at bounding box center [438, 344] width 806 height 691
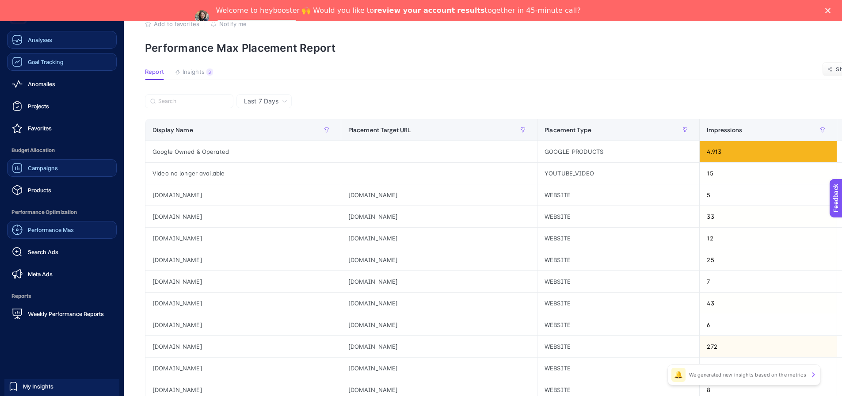
click at [39, 170] on span "Campaigns" at bounding box center [43, 167] width 30 height 7
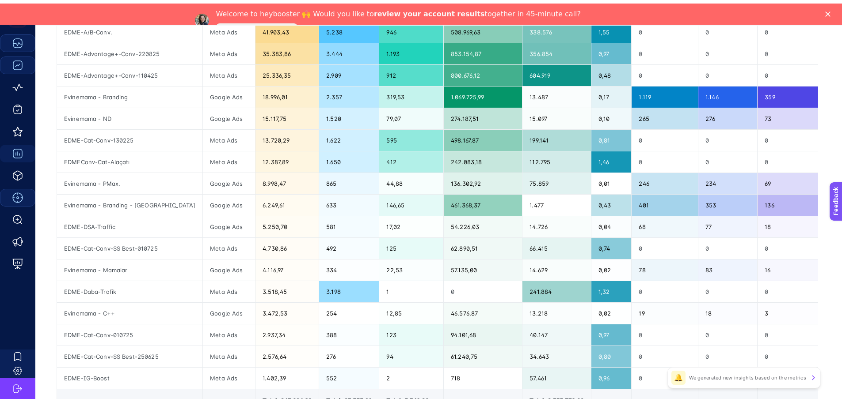
scroll to position [21, 0]
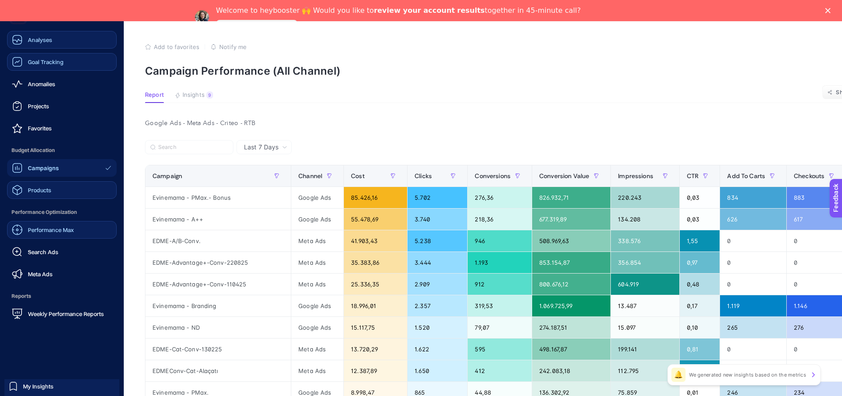
click at [34, 190] on span "Products" at bounding box center [39, 189] width 23 height 7
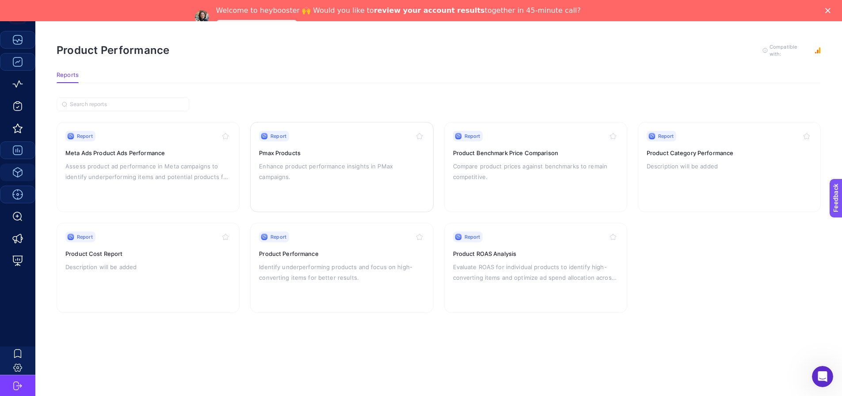
click at [331, 156] on h3 "Pmax Products" at bounding box center [341, 152] width 165 height 9
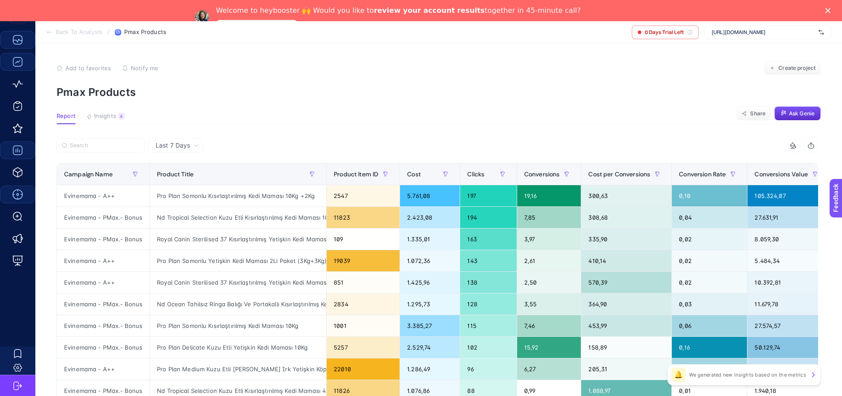
click at [182, 147] on span "Last 7 Days" at bounding box center [173, 145] width 34 height 9
click at [181, 164] on li "Last 7 Days" at bounding box center [176, 164] width 50 height 16
drag, startPoint x: 435, startPoint y: 194, endPoint x: 402, endPoint y: 196, distance: 32.7
click at [402, 196] on div "5.761,08" at bounding box center [430, 195] width 60 height 21
click at [172, 141] on span "Last 7 Days" at bounding box center [173, 145] width 34 height 9
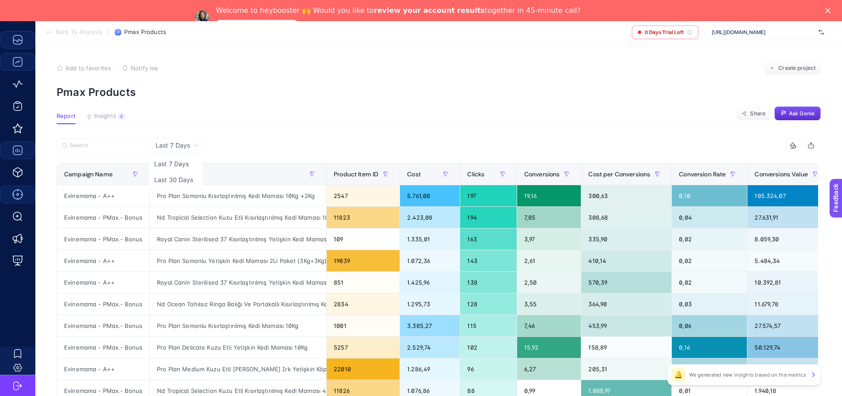
click at [203, 148] on div at bounding box center [247, 147] width 381 height 19
click at [186, 180] on li "Last 30 Days" at bounding box center [176, 180] width 50 height 16
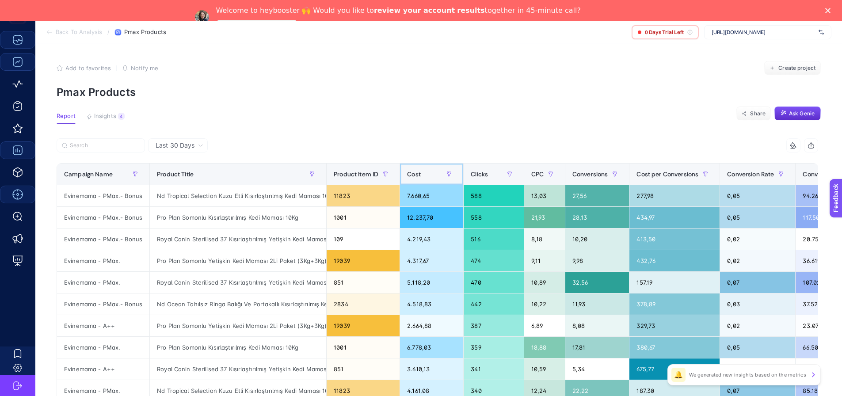
click at [425, 170] on div "Cost" at bounding box center [431, 174] width 49 height 14
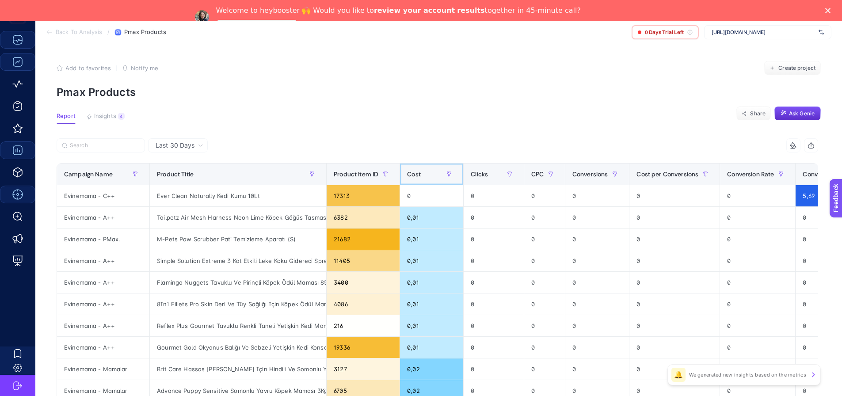
click at [414, 175] on span "Cost" at bounding box center [414, 174] width 14 height 7
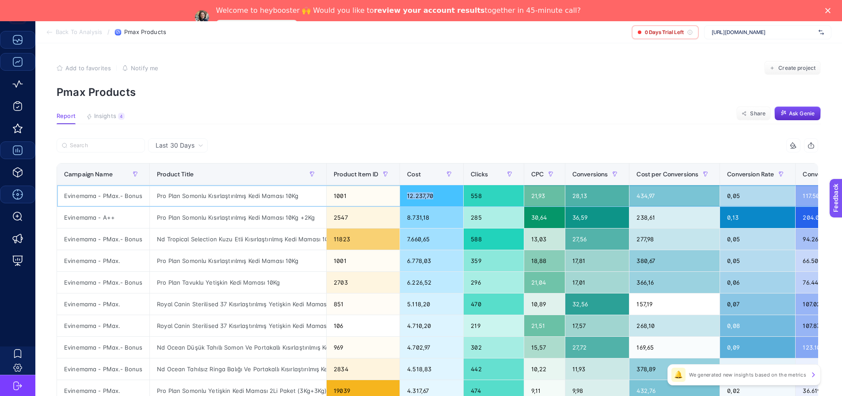
drag, startPoint x: 432, startPoint y: 197, endPoint x: 400, endPoint y: 192, distance: 32.2
click at [400, 198] on div "12.237,70" at bounding box center [431, 195] width 63 height 21
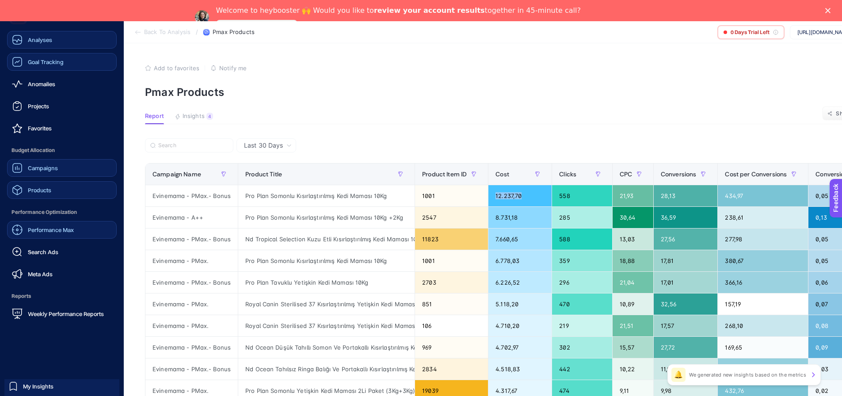
click at [32, 188] on span "Products" at bounding box center [39, 189] width 23 height 7
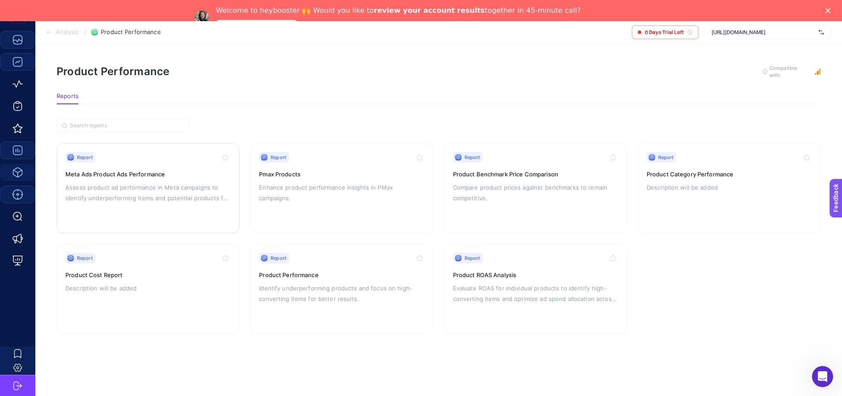
click at [123, 178] on div "Report Meta Ads Product Ads Performance Assess product ad performance in Meta c…" at bounding box center [147, 188] width 165 height 72
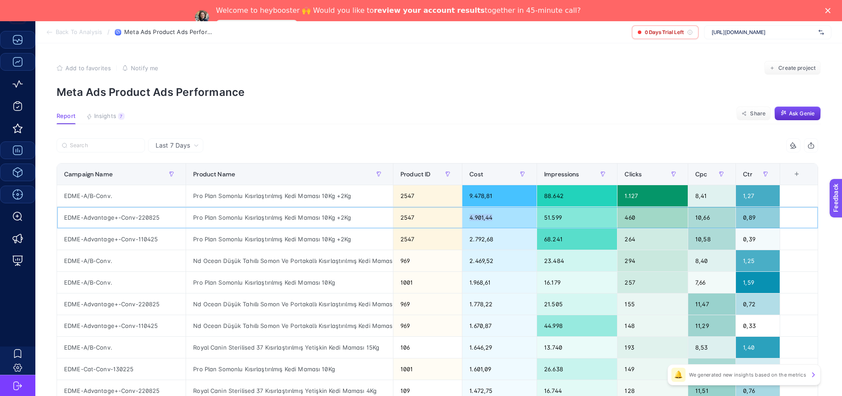
drag, startPoint x: 509, startPoint y: 219, endPoint x: 477, endPoint y: 220, distance: 31.8
click at [477, 220] on div "4.901,44" at bounding box center [499, 217] width 74 height 21
drag, startPoint x: 565, startPoint y: 218, endPoint x: 543, endPoint y: 220, distance: 23.1
click at [543, 220] on td "51.599" at bounding box center [577, 218] width 80 height 22
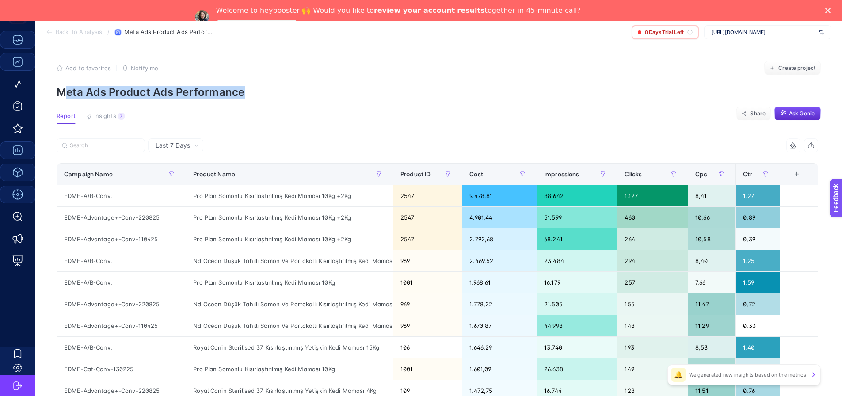
drag, startPoint x: 257, startPoint y: 95, endPoint x: 70, endPoint y: 87, distance: 187.5
click at [69, 87] on p "Meta Ads Product Ads Performance" at bounding box center [439, 92] width 764 height 13
click at [247, 95] on p "Meta Ads Product Ads Performance" at bounding box center [439, 92] width 764 height 13
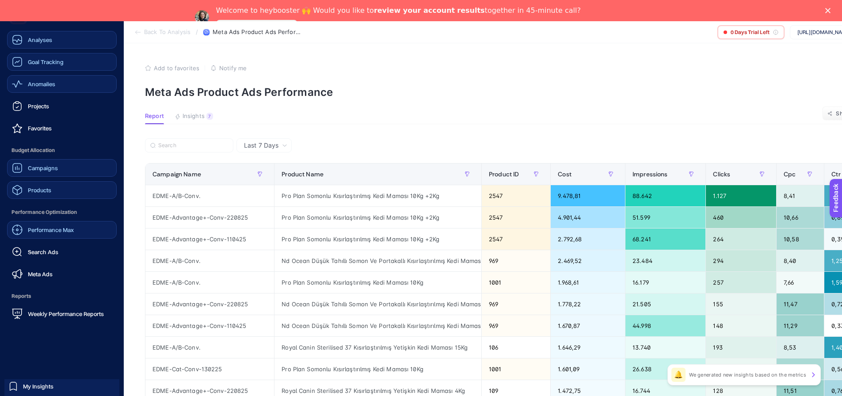
click at [45, 85] on span "Anomalies" at bounding box center [41, 83] width 27 height 7
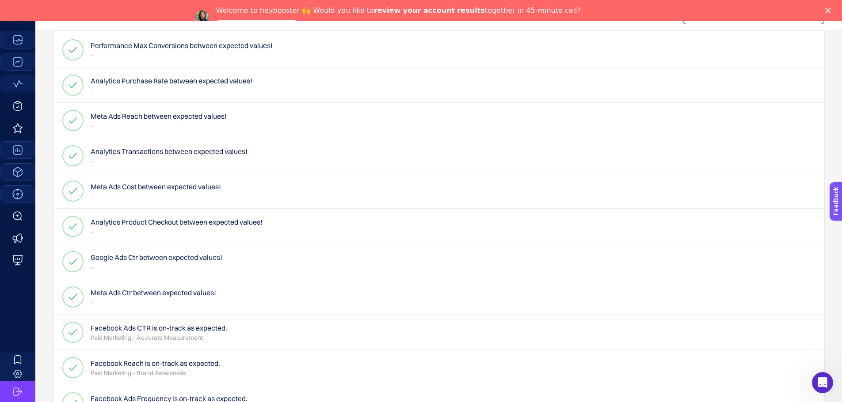
scroll to position [899, 0]
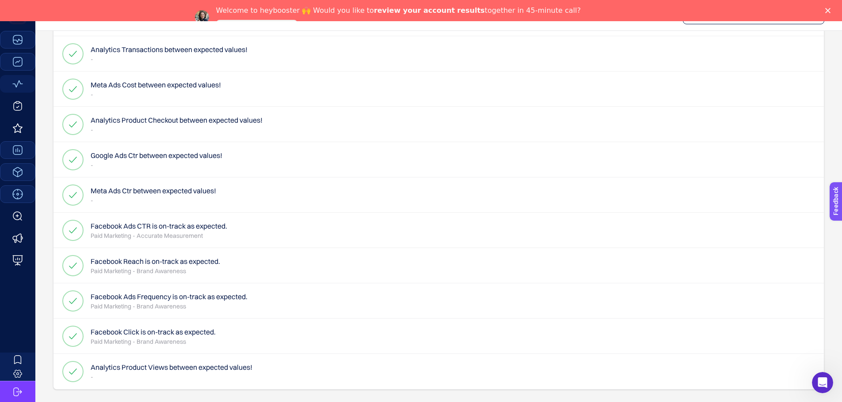
click at [138, 88] on h4 "Meta Ads Cost between expected values!" at bounding box center [156, 85] width 130 height 11
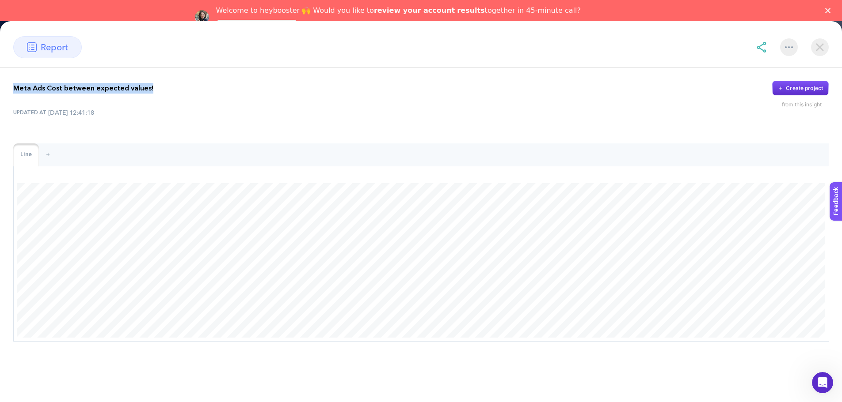
drag, startPoint x: 155, startPoint y: 87, endPoint x: 15, endPoint y: 88, distance: 139.6
click at [15, 88] on div "Meta Ads Cost between expected values! Create project" at bounding box center [420, 88] width 815 height 15
click at [10, 73] on div at bounding box center [10, 73] width 0 height 0
click at [328, 121] on div "Meta Ads Cost between expected values! Create project from this insight UPDATED…" at bounding box center [421, 212] width 842 height 288
click at [816, 48] on img at bounding box center [820, 47] width 18 height 18
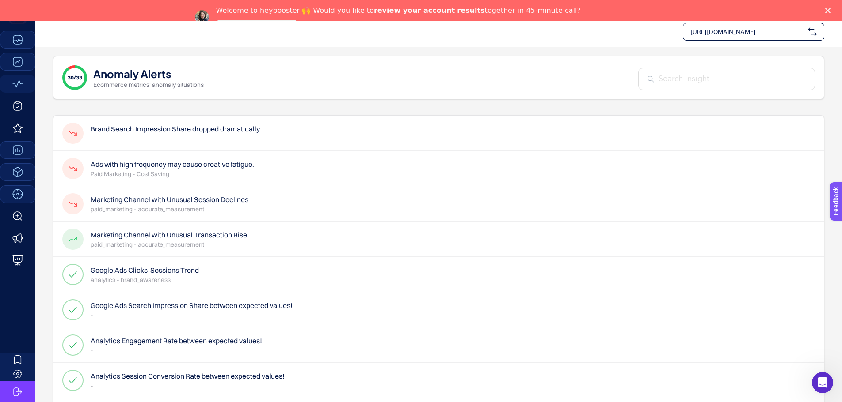
scroll to position [0, 0]
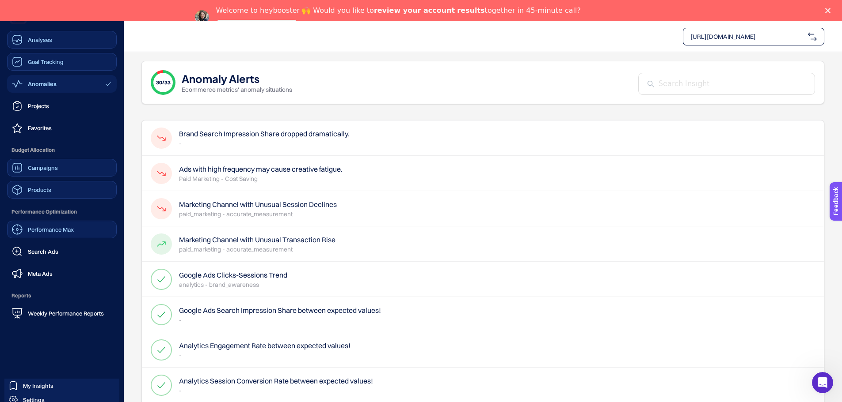
drag, startPoint x: 40, startPoint y: 60, endPoint x: 59, endPoint y: 63, distance: 19.2
click at [40, 60] on span "Goal Tracking" at bounding box center [46, 61] width 36 height 7
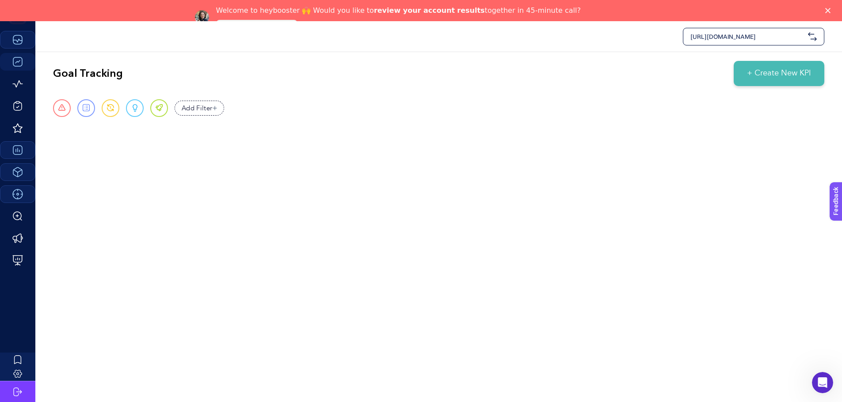
click at [207, 108] on span "Add Filter" at bounding box center [197, 108] width 31 height 10
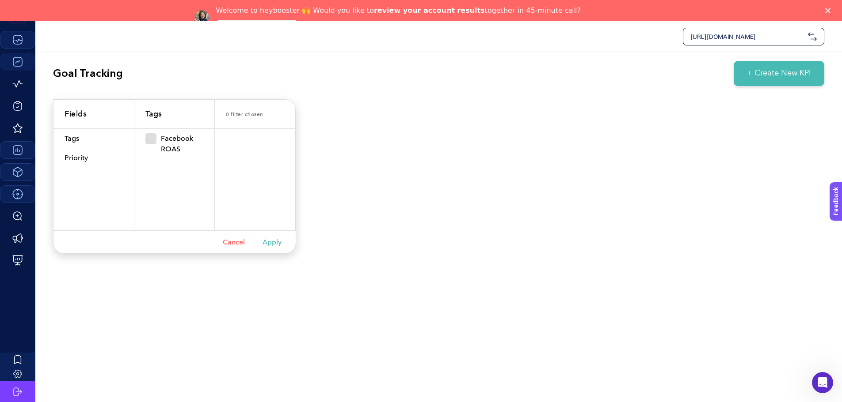
click at [152, 140] on span at bounding box center [150, 138] width 11 height 11
click at [180, 144] on input "Facebook ROAS" at bounding box center [180, 144] width 0 height 0
click at [67, 137] on li "Tags Tags" at bounding box center [93, 138] width 80 height 19
click at [76, 155] on li "Priority Priority" at bounding box center [93, 157] width 80 height 19
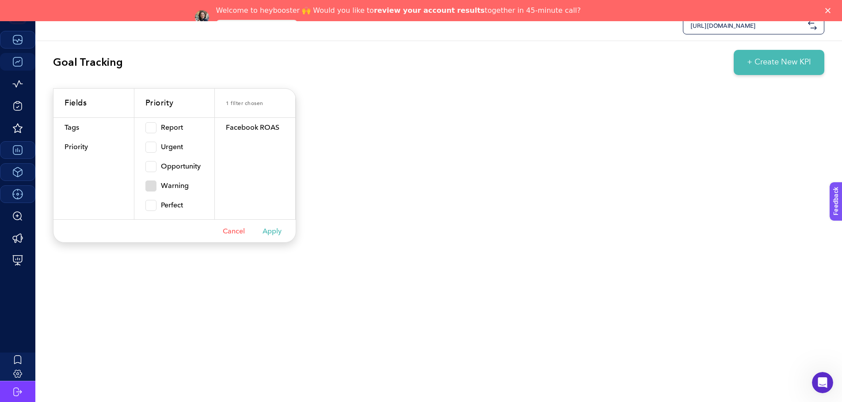
scroll to position [21, 0]
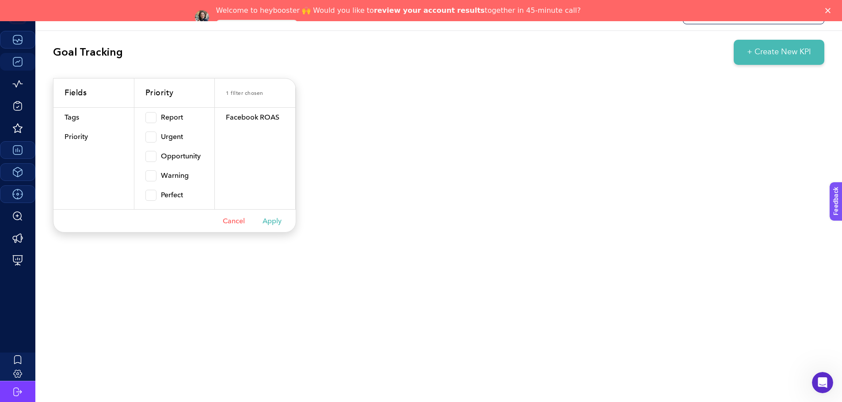
click at [266, 218] on button "Apply" at bounding box center [271, 221] width 19 height 8
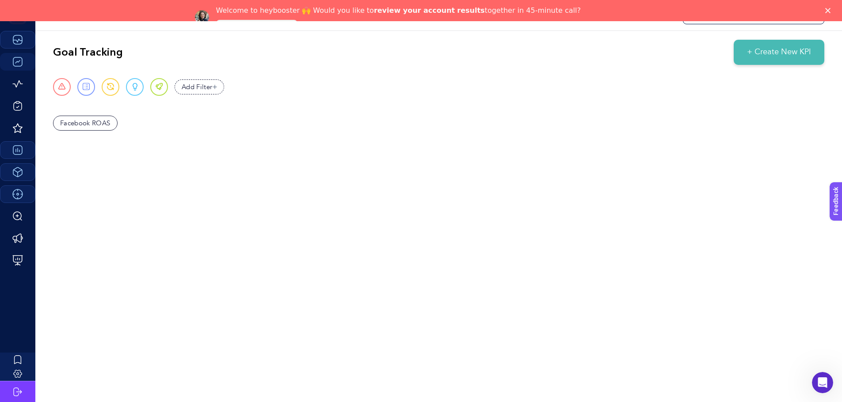
click at [97, 121] on div "Facebook ROAS" at bounding box center [85, 123] width 65 height 15
click at [237, 139] on div "Facebook ROAS" at bounding box center [438, 123] width 771 height 55
click at [764, 56] on span "+ Create New KPI" at bounding box center [779, 52] width 64 height 12
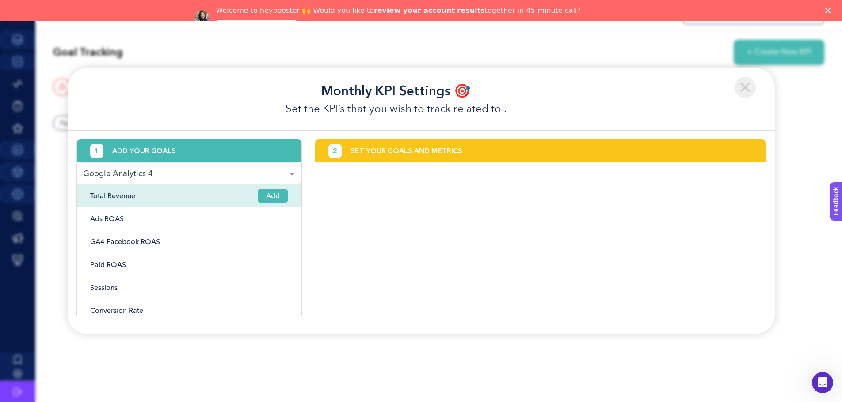
click at [259, 196] on span "Add" at bounding box center [273, 196] width 30 height 14
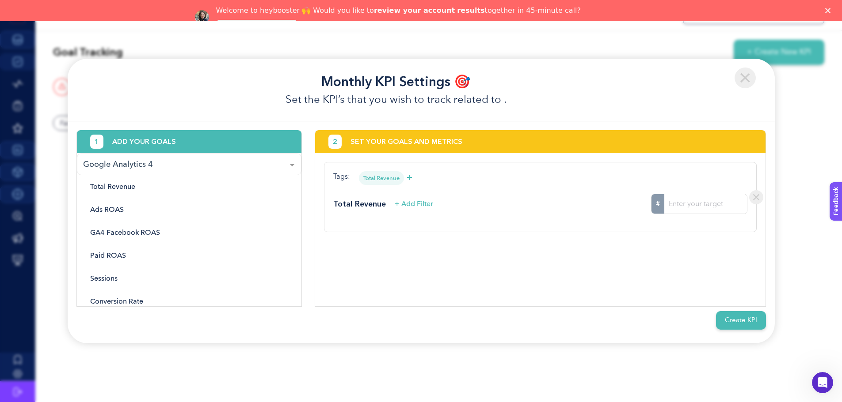
click at [691, 203] on input "#" at bounding box center [705, 203] width 83 height 19
click at [733, 322] on button "Create KPI" at bounding box center [741, 320] width 50 height 19
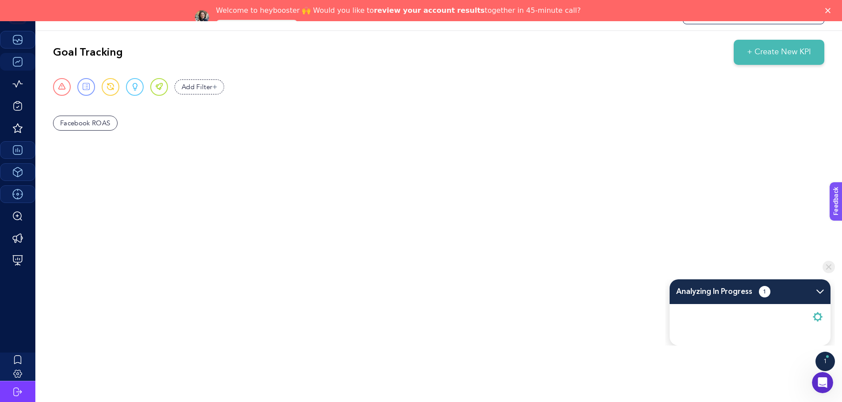
click at [594, 301] on div "https://www.edme.com.tr/ Goal Tracking + Create New KPI Urgent Report Warning O…" at bounding box center [421, 201] width 842 height 402
drag, startPoint x: 775, startPoint y: 322, endPoint x: 666, endPoint y: 319, distance: 109.2
click at [666, 319] on div "Analyzing In Progress 1 Monthly GA4 Total Revenue KPI" at bounding box center [750, 313] width 170 height 67
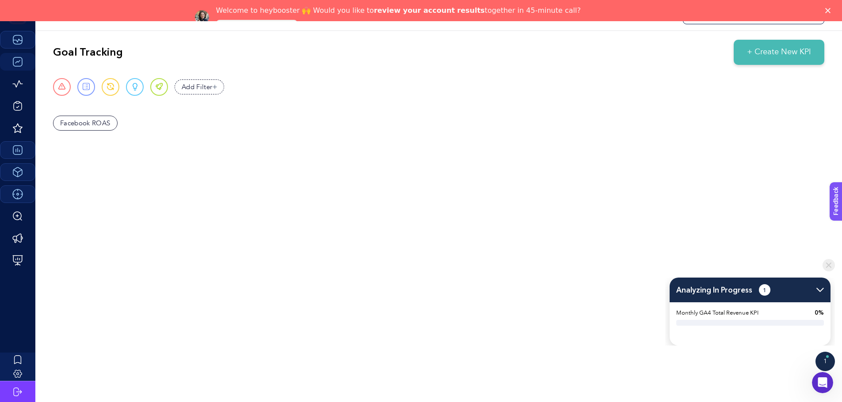
click at [596, 276] on div "https://www.edme.com.tr/ Goal Tracking + Create New KPI Urgent Report Warning O…" at bounding box center [421, 201] width 842 height 402
click at [825, 357] on div "1" at bounding box center [824, 361] width 19 height 19
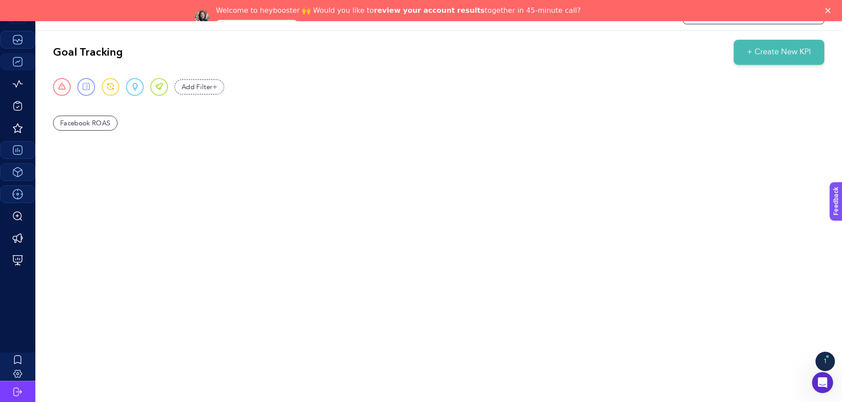
click at [825, 357] on div "1" at bounding box center [824, 361] width 19 height 19
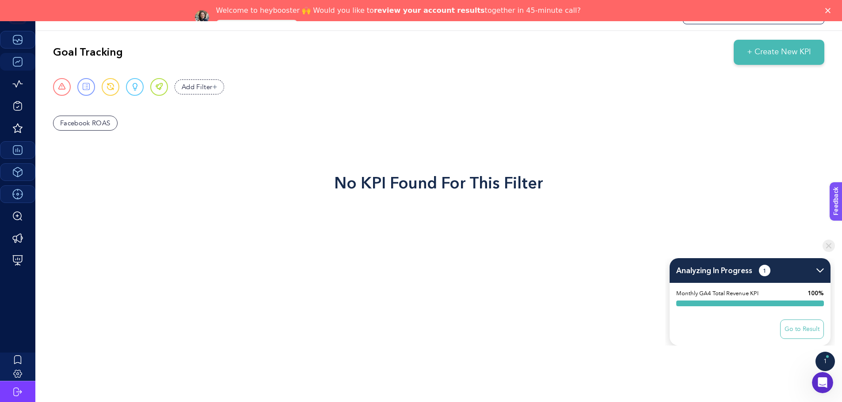
click at [798, 329] on button "Go to Result" at bounding box center [802, 329] width 44 height 19
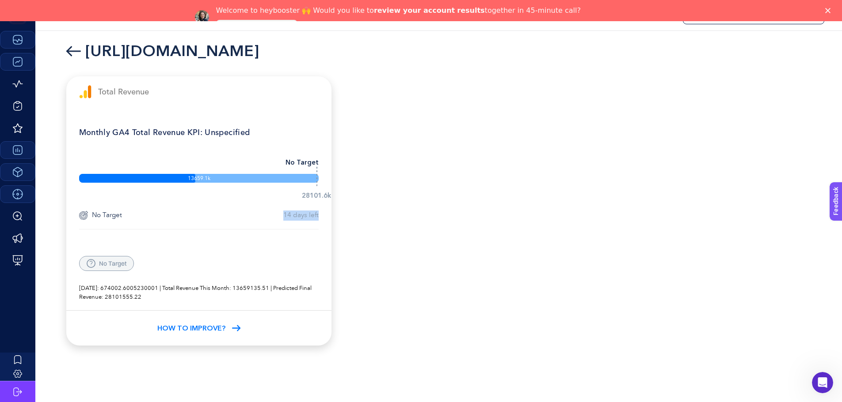
drag, startPoint x: 281, startPoint y: 214, endPoint x: 319, endPoint y: 213, distance: 38.9
click at [319, 213] on div "Monthly GA4 Total Revenue KPI: Unspecified No Target 13659.1k 28101.6k No Targe…" at bounding box center [198, 209] width 265 height 204
click at [188, 329] on span "How to Improve?" at bounding box center [191, 328] width 68 height 11
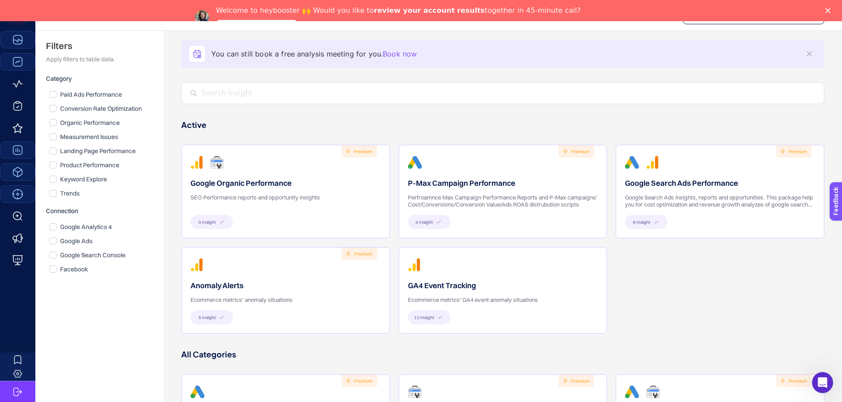
click at [461, 189] on h2 "P-Max Campaign Performance" at bounding box center [503, 183] width 190 height 11
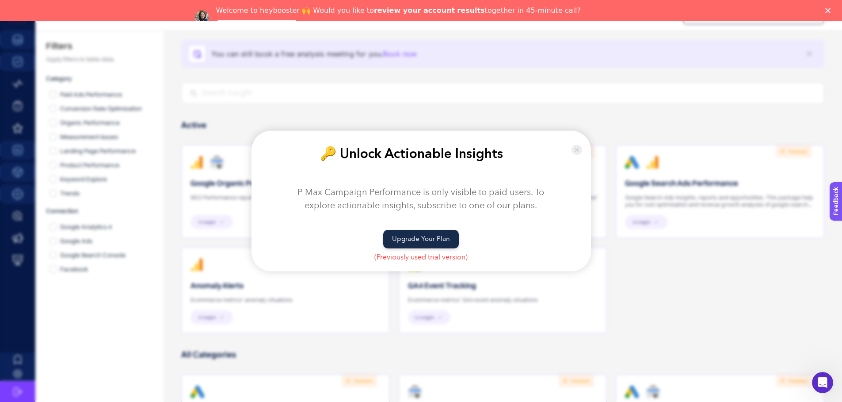
click at [579, 146] on img at bounding box center [576, 150] width 11 height 21
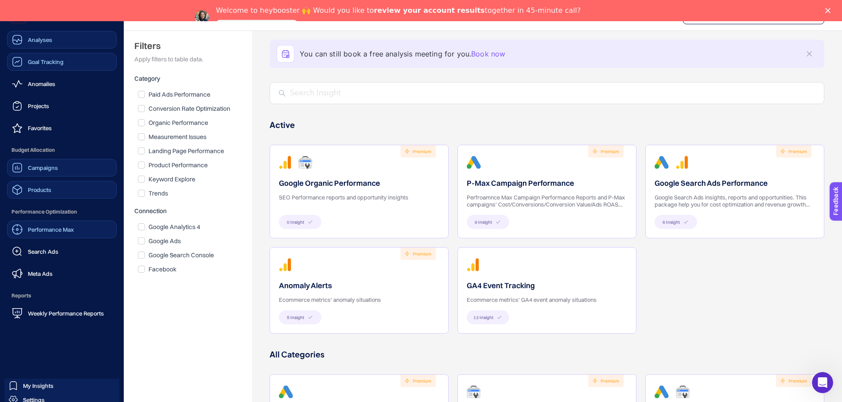
click at [25, 44] on div "Analyses" at bounding box center [32, 39] width 40 height 11
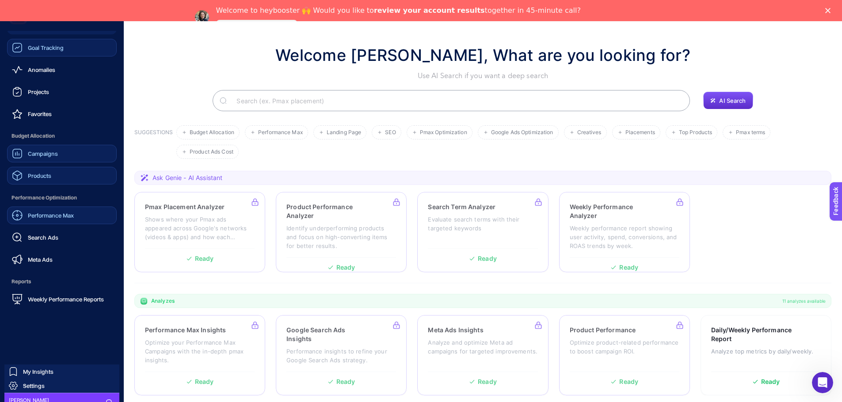
scroll to position [26, 0]
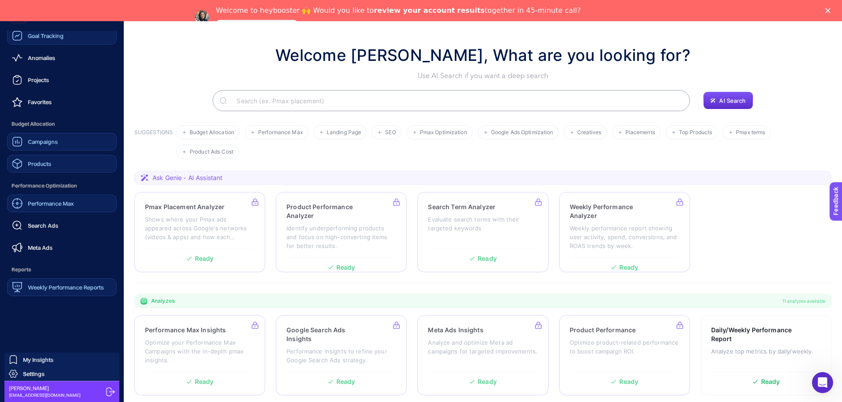
click at [44, 287] on span "Weekly Performance Reports" at bounding box center [66, 287] width 76 height 7
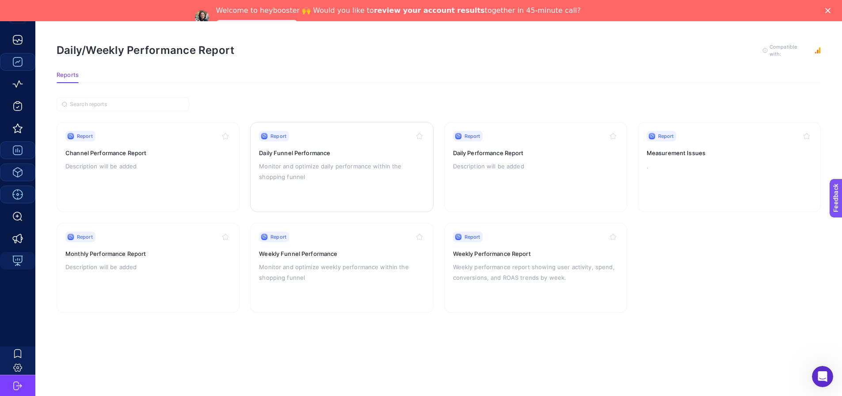
click at [300, 166] on p "Monitor and optimize daily performance within the shopping funnel" at bounding box center [341, 171] width 165 height 21
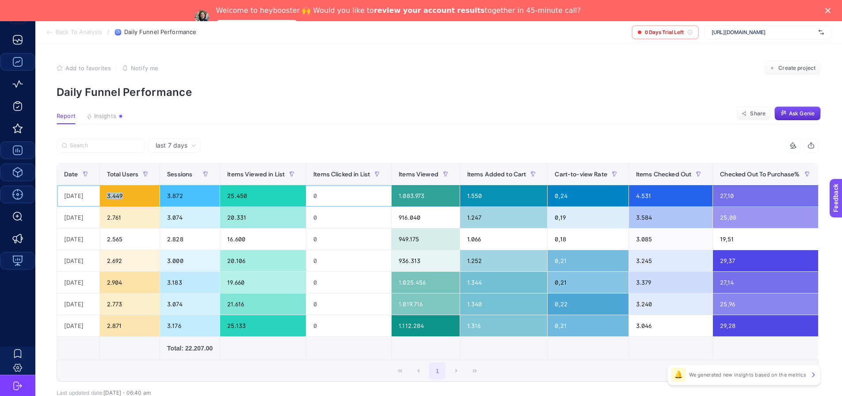
drag, startPoint x: 133, startPoint y: 194, endPoint x: 106, endPoint y: 194, distance: 26.1
click at [106, 194] on div "3.449" at bounding box center [130, 195] width 60 height 21
click at [315, 128] on article "Add to favorites false Notify me Create project Daily Funnel Performance Report…" at bounding box center [438, 247] width 806 height 409
drag, startPoint x: 558, startPoint y: 171, endPoint x: 610, endPoint y: 163, distance: 52.4
click at [606, 171] on span "Cart-to-view Rate" at bounding box center [580, 174] width 52 height 7
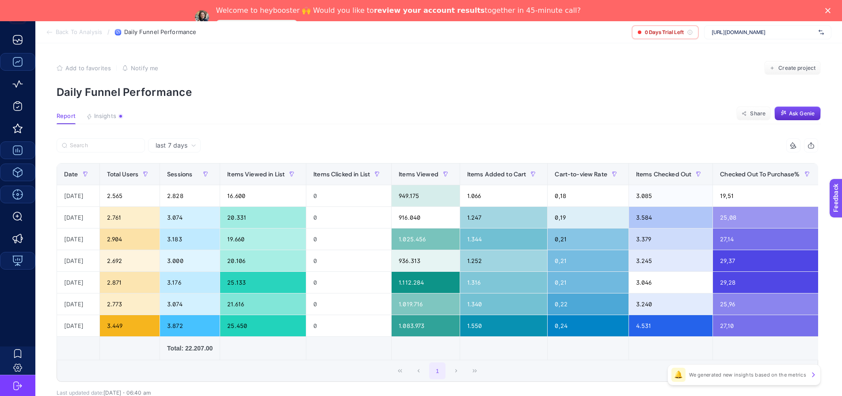
click at [611, 161] on div "11 items selected Date Total Users Sessions Items Viewed in List Items Clicked …" at bounding box center [437, 259] width 761 height 243
click at [593, 173] on span "Cart-to-view Rate" at bounding box center [580, 174] width 52 height 7
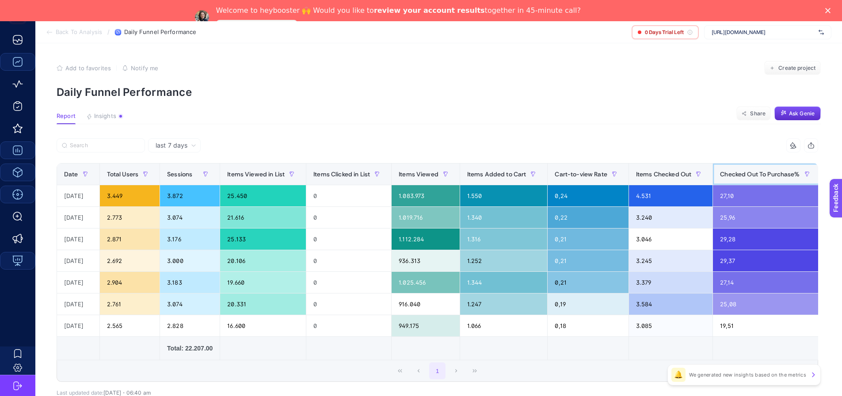
click at [738, 171] on span "Checked Out To Purchase%" at bounding box center [760, 174] width 80 height 7
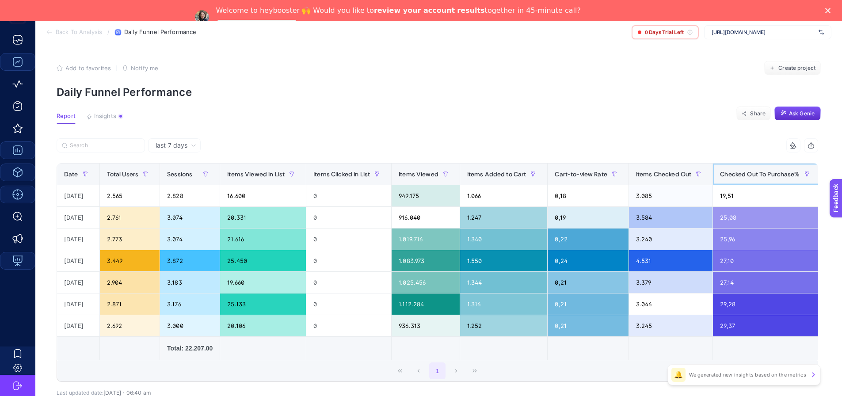
click at [758, 176] on span "Checked Out To Purchase%" at bounding box center [760, 174] width 80 height 7
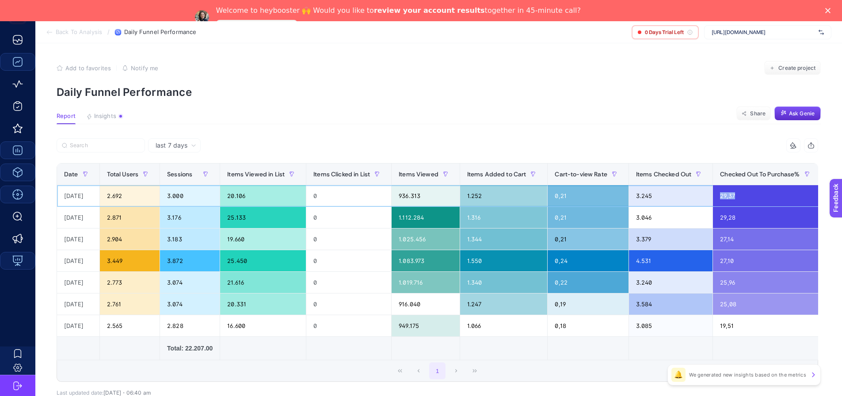
drag, startPoint x: 744, startPoint y: 194, endPoint x: 718, endPoint y: 195, distance: 25.2
click at [718, 195] on div "29,37" at bounding box center [767, 195] width 108 height 21
click at [507, 132] on article "Add to favorites false Notify me Create project Daily Funnel Performance Report…" at bounding box center [438, 247] width 806 height 409
drag, startPoint x: 127, startPoint y: 32, endPoint x: 48, endPoint y: 32, distance: 78.6
click at [48, 32] on section "Back To Analysis / Daily Funnel Performance 0 Days Trial Left https://www.edme.…" at bounding box center [438, 32] width 806 height 22
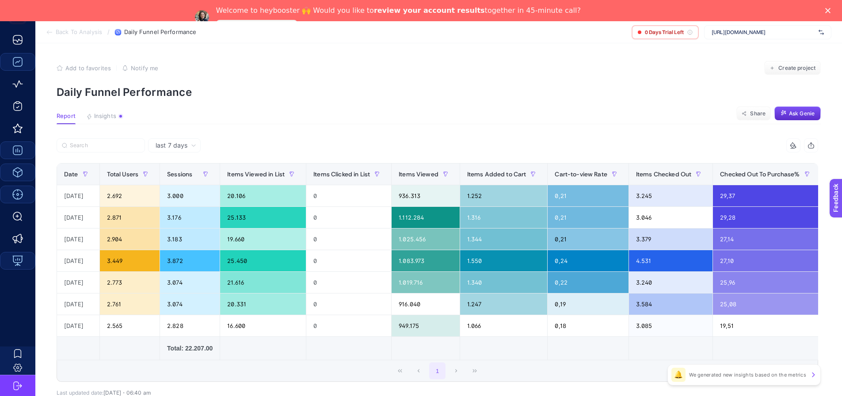
click at [48, 32] on icon at bounding box center [49, 32] width 5 height 0
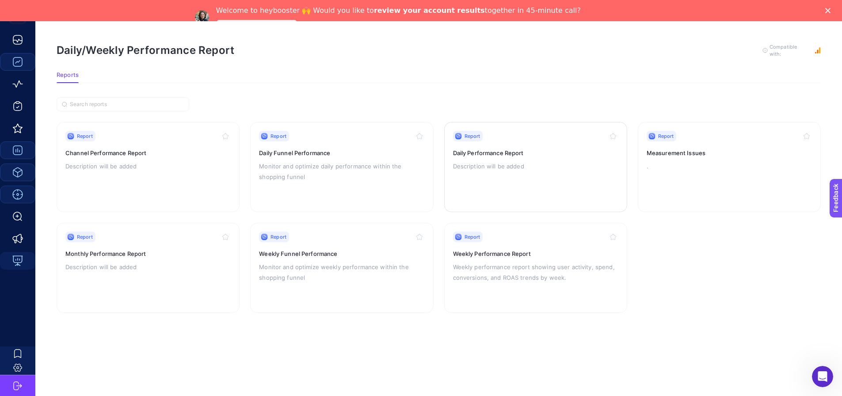
click at [545, 156] on div "Report Daily Performance Report Description will be added" at bounding box center [535, 167] width 165 height 72
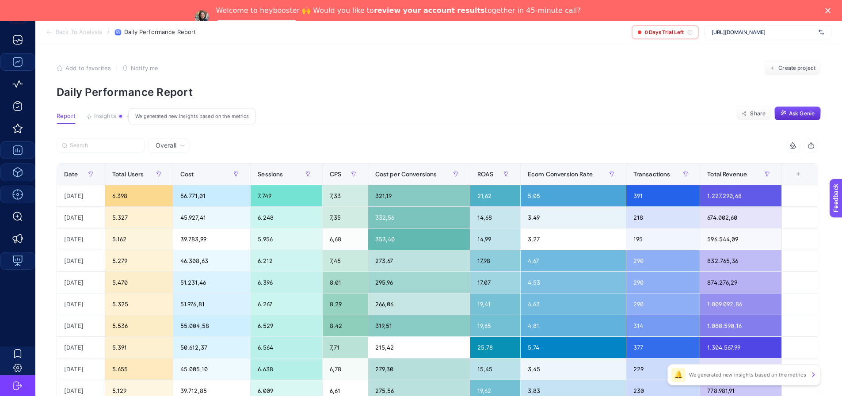
click at [111, 121] on button "Insights We generated new insights based on the metrics" at bounding box center [104, 118] width 37 height 11
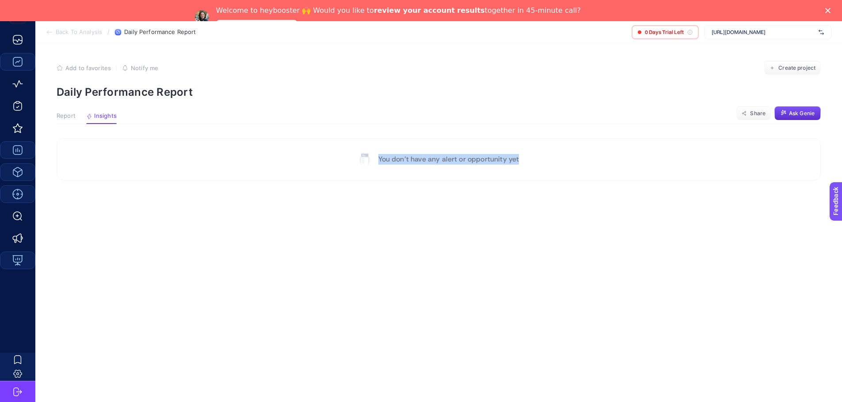
drag, startPoint x: 537, startPoint y: 161, endPoint x: 379, endPoint y: 153, distance: 158.4
click at [379, 153] on section "You don’t have any alert or opportunity yet" at bounding box center [439, 159] width 764 height 42
click at [462, 77] on section "Add to favorites false Notify me Create project Daily Performance Report" at bounding box center [439, 80] width 764 height 38
